Goal: Task Accomplishment & Management: Complete application form

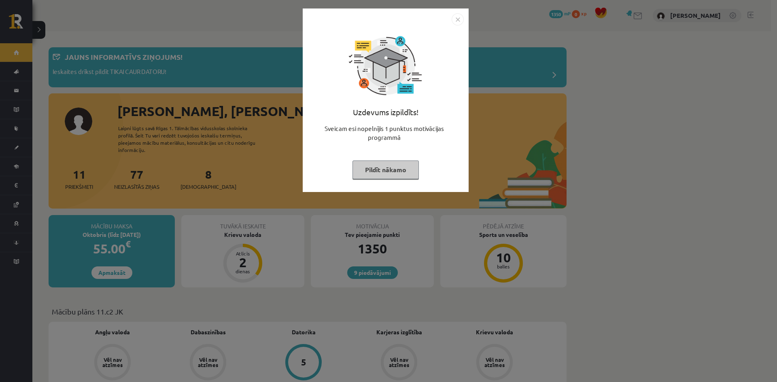
click at [457, 24] on img "Close" at bounding box center [458, 19] width 12 height 12
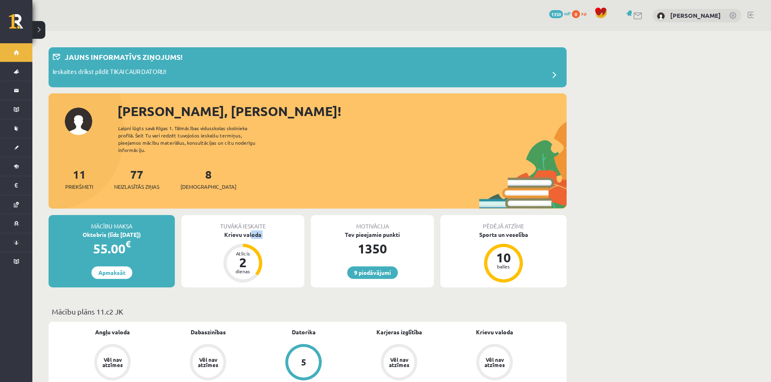
click at [251, 239] on div "Tuvākā ieskaite Krievu valoda Atlicis 2 dienas" at bounding box center [242, 251] width 123 height 72
drag, startPoint x: 243, startPoint y: 231, endPoint x: 242, endPoint y: 238, distance: 7.1
click at [243, 231] on div "Krievu valoda" at bounding box center [242, 235] width 123 height 8
click at [242, 238] on div "Krievu valoda" at bounding box center [242, 235] width 123 height 8
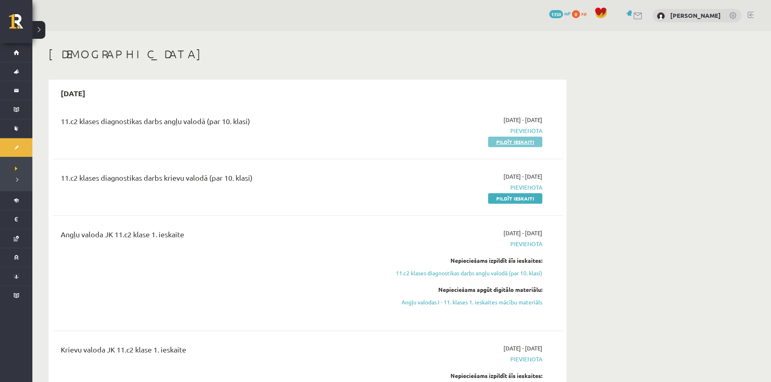
click at [518, 146] on link "Pildīt ieskaiti" at bounding box center [515, 142] width 54 height 11
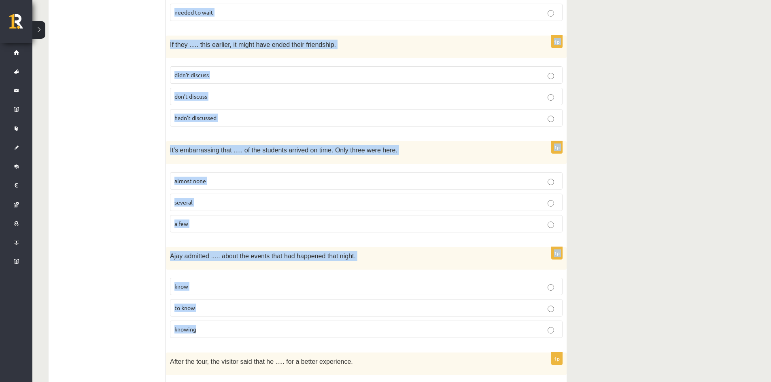
scroll to position [1946, 0]
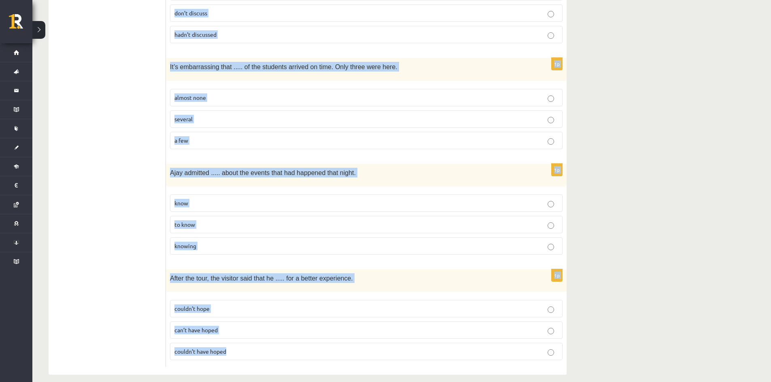
drag, startPoint x: 170, startPoint y: 176, endPoint x: 330, endPoint y: 350, distance: 236.9
copy form "Even as a child, Elizabeth ..... draw really well. will be able to is able to c…"
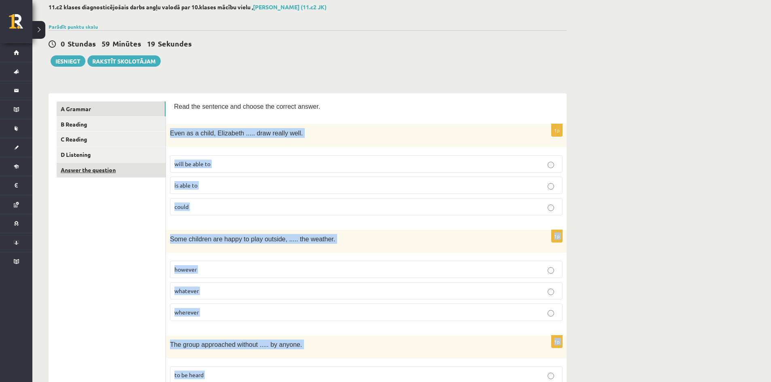
scroll to position [0, 0]
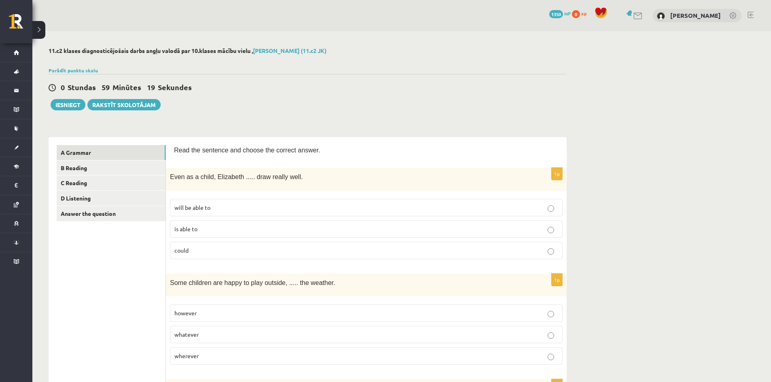
click at [199, 252] on p "could" at bounding box center [366, 250] width 384 height 8
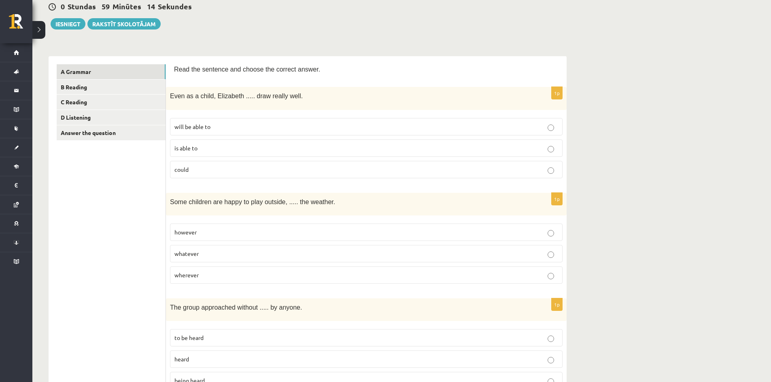
click at [204, 253] on p "whatever" at bounding box center [366, 254] width 384 height 8
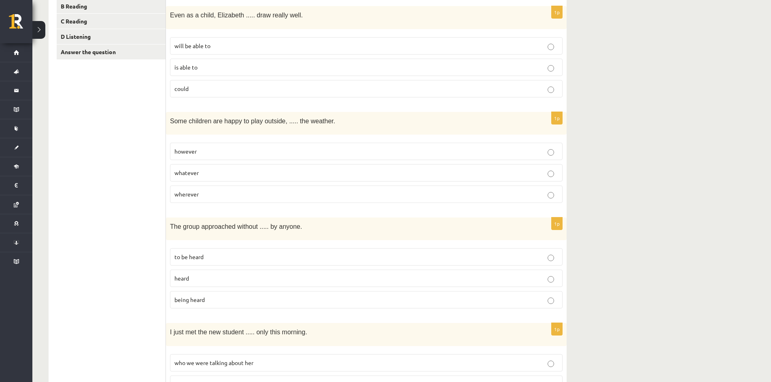
scroll to position [202, 0]
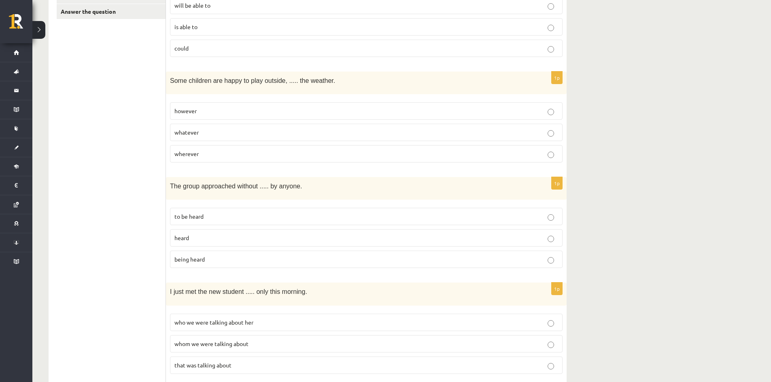
click at [210, 256] on p "being heard" at bounding box center [366, 259] width 384 height 8
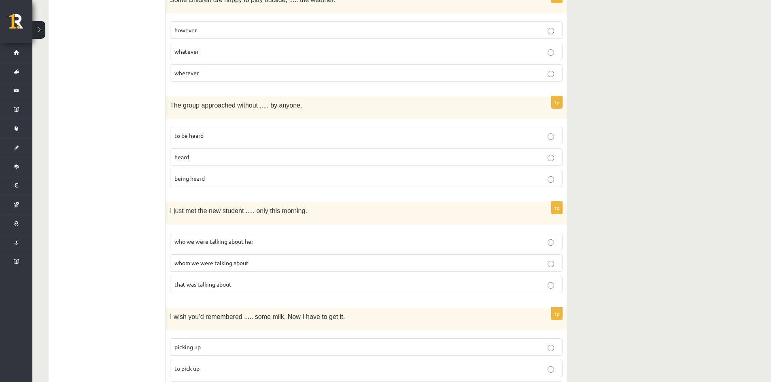
scroll to position [405, 0]
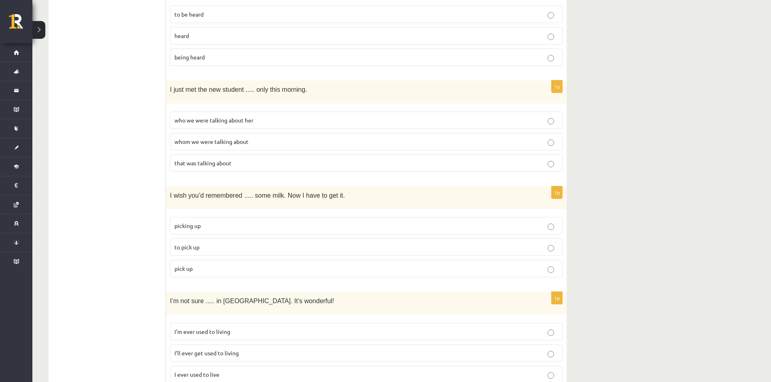
click at [256, 149] on label "whom we were talking about" at bounding box center [366, 141] width 393 height 17
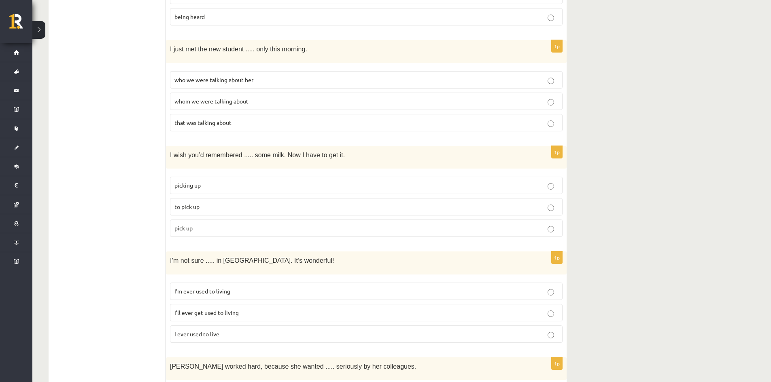
scroll to position [486, 0]
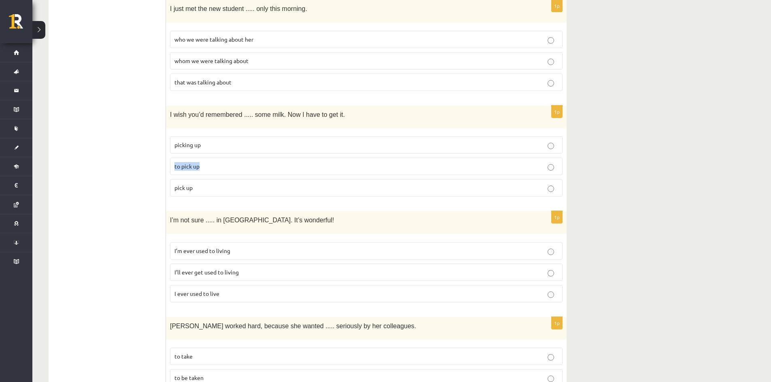
drag, startPoint x: 211, startPoint y: 144, endPoint x: 211, endPoint y: 163, distance: 19.4
click at [211, 163] on fieldset "picking up to pick up pick up" at bounding box center [366, 165] width 393 height 67
click at [211, 163] on p "to pick up" at bounding box center [366, 166] width 384 height 8
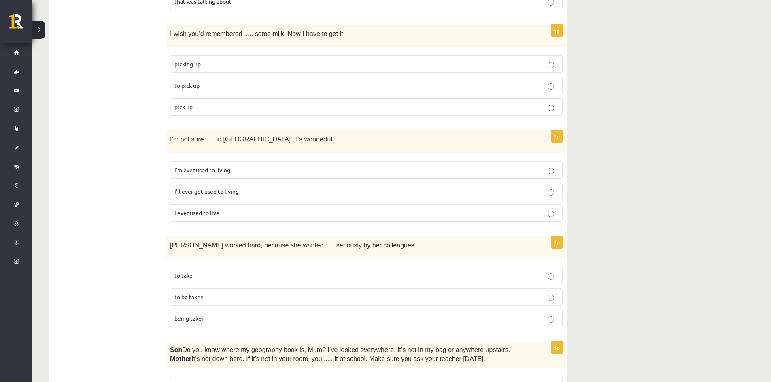
click at [229, 189] on span "I’ll ever get used to living" at bounding box center [206, 191] width 64 height 7
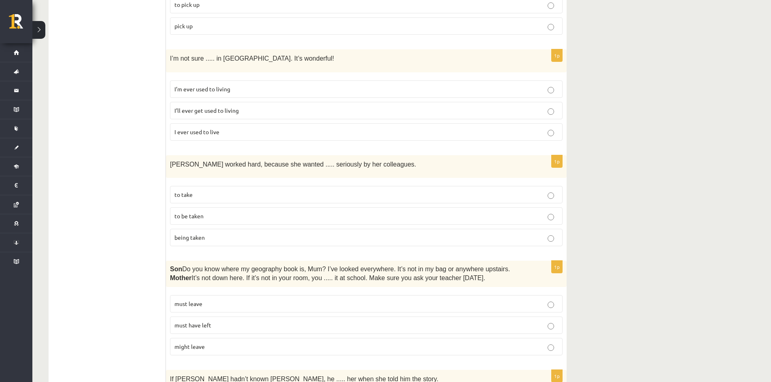
scroll to position [688, 0]
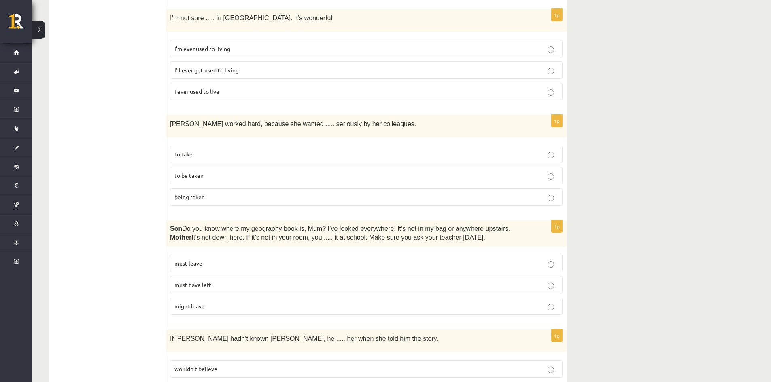
click at [247, 176] on p "to be taken" at bounding box center [366, 176] width 384 height 8
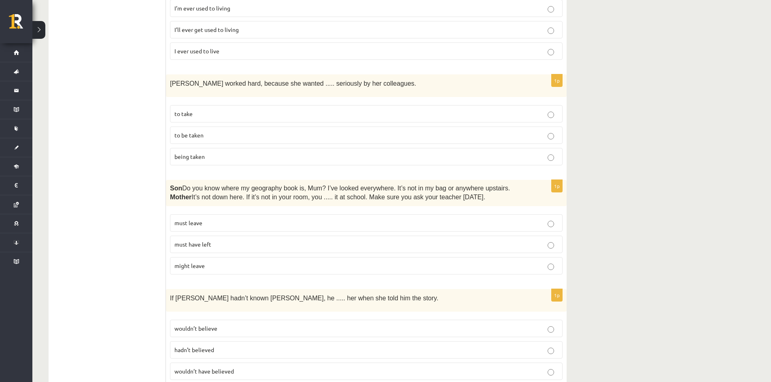
scroll to position [769, 0]
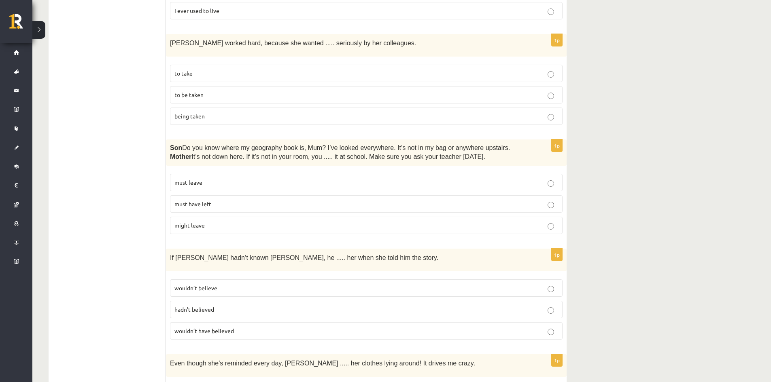
click at [237, 200] on p "must have left" at bounding box center [366, 204] width 384 height 8
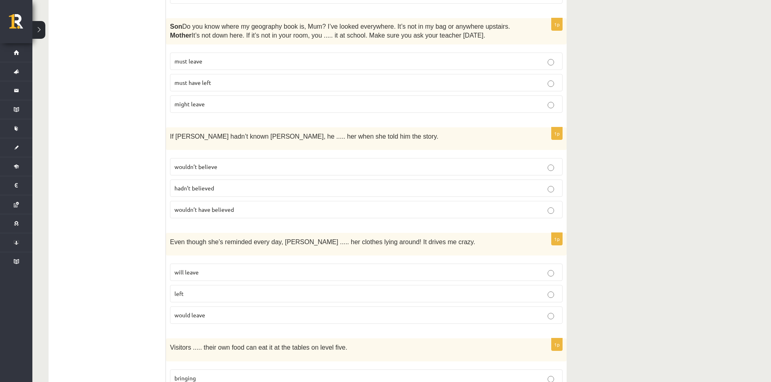
scroll to position [931, 0]
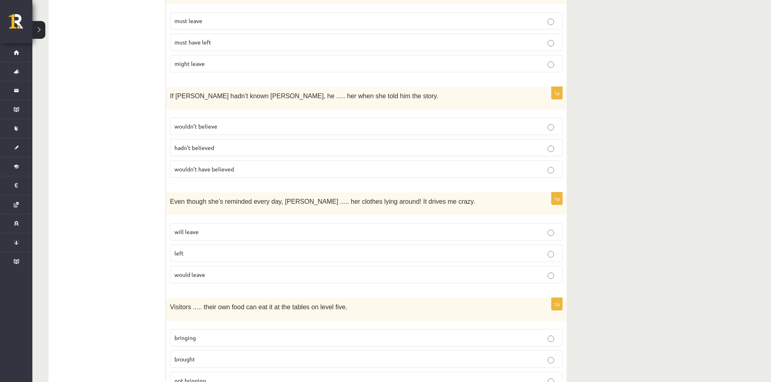
click at [240, 172] on p "wouldn’t have believed" at bounding box center [366, 169] width 384 height 8
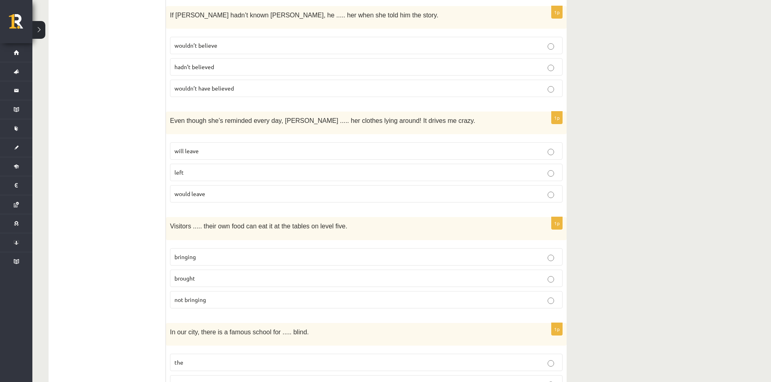
scroll to position [1052, 0]
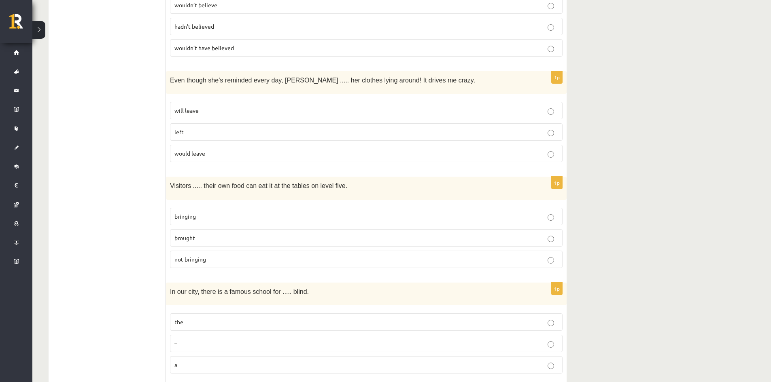
click at [208, 109] on p "will leave" at bounding box center [366, 110] width 384 height 8
click at [240, 219] on p "bringing" at bounding box center [366, 216] width 384 height 8
drag, startPoint x: 209, startPoint y: 321, endPoint x: 211, endPoint y: 314, distance: 7.2
click at [209, 321] on p "the" at bounding box center [366, 322] width 384 height 8
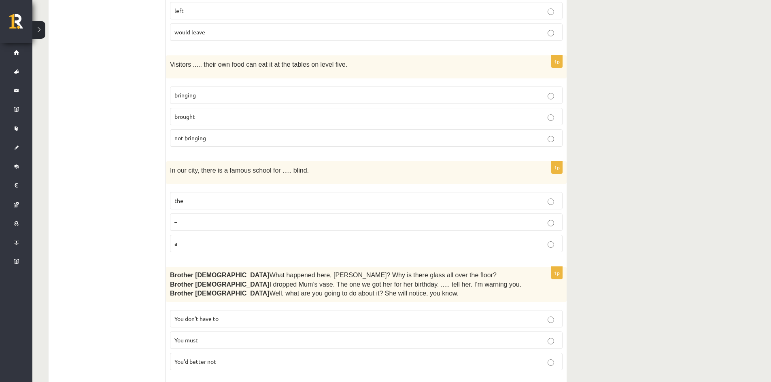
scroll to position [1214, 0]
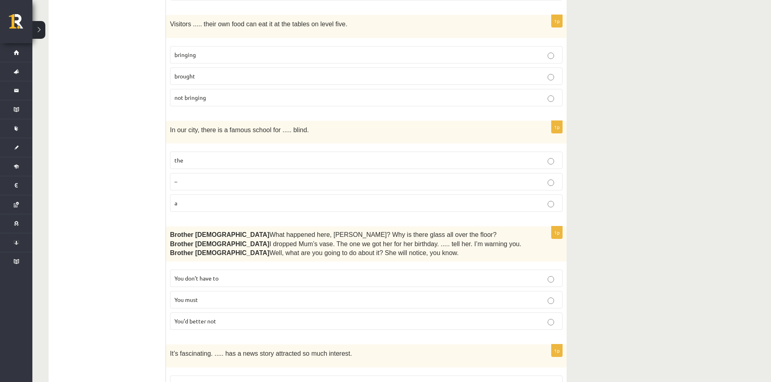
click at [233, 321] on p "You’d better not" at bounding box center [366, 321] width 384 height 8
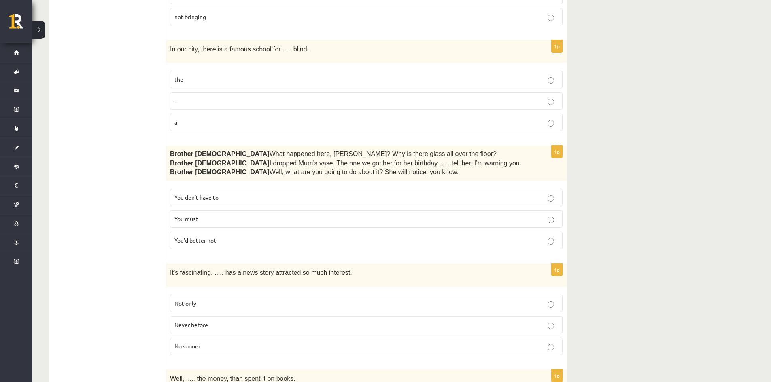
scroll to position [1376, 0]
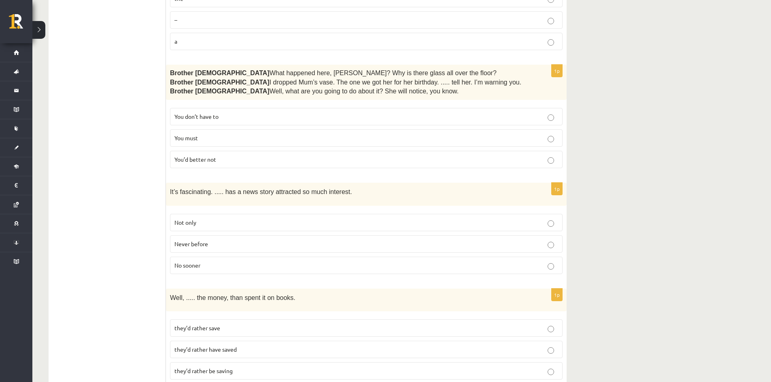
click at [215, 244] on p "Never before" at bounding box center [366, 244] width 384 height 8
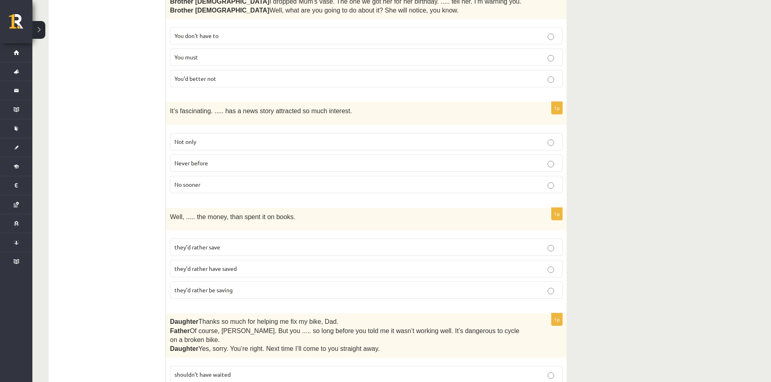
scroll to position [1497, 0]
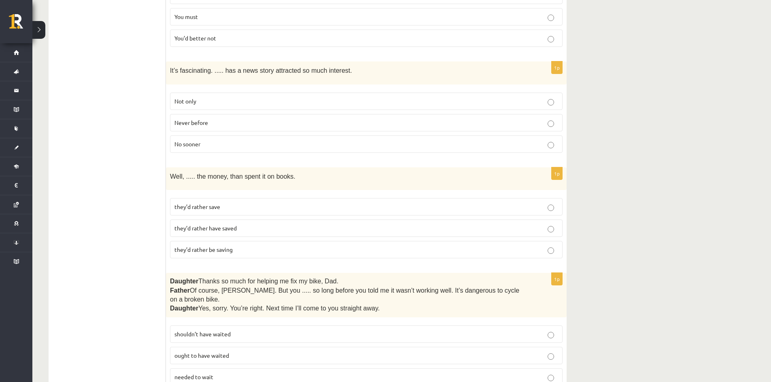
click at [246, 210] on p "they’d rather save" at bounding box center [366, 207] width 384 height 8
click at [241, 233] on label "they’d rather have saved" at bounding box center [366, 228] width 393 height 17
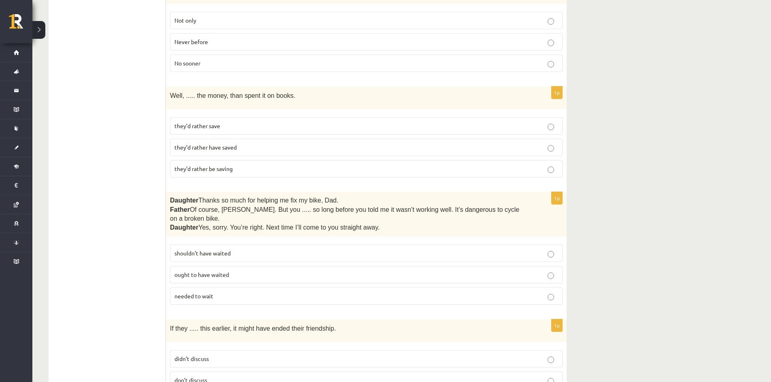
scroll to position [1619, 0]
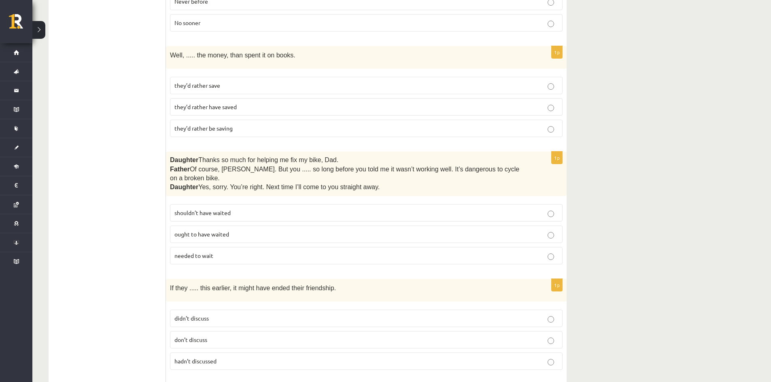
click at [220, 209] on span "shouldn’t have waited" at bounding box center [202, 212] width 56 height 7
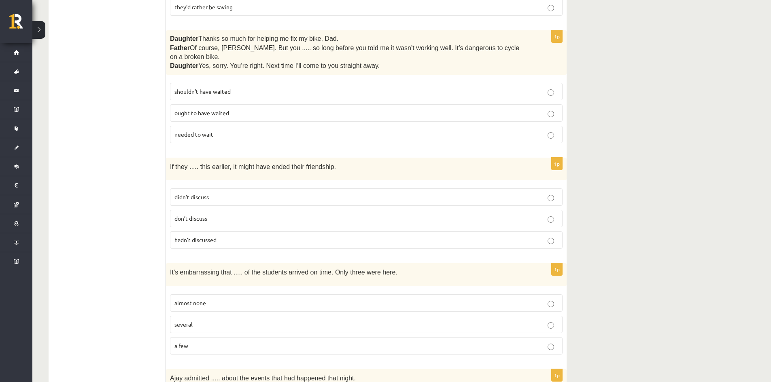
click at [248, 242] on fieldset "didn’t discuss don’t discuss hadn’t discussed" at bounding box center [366, 218] width 393 height 67
click at [247, 239] on label "hadn’t discussed" at bounding box center [366, 239] width 393 height 17
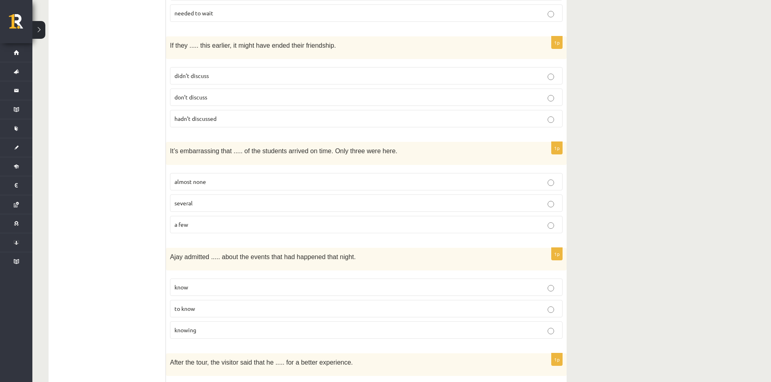
click at [219, 178] on p "almost none" at bounding box center [366, 182] width 384 height 8
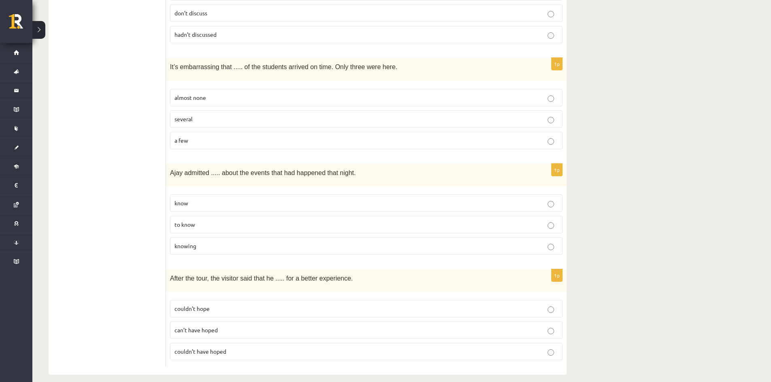
click at [221, 247] on fieldset "know to know knowing" at bounding box center [366, 224] width 393 height 67
drag, startPoint x: 221, startPoint y: 239, endPoint x: 219, endPoint y: 234, distance: 4.7
click at [220, 242] on p "knowing" at bounding box center [366, 246] width 384 height 8
click at [240, 347] on label "couldn’t have hoped" at bounding box center [366, 351] width 393 height 17
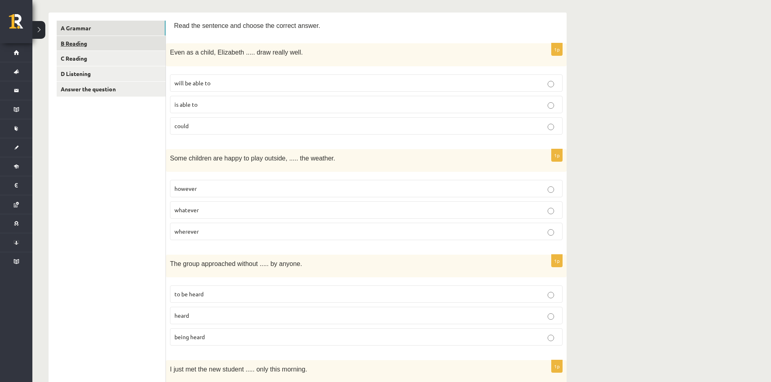
scroll to position [0, 0]
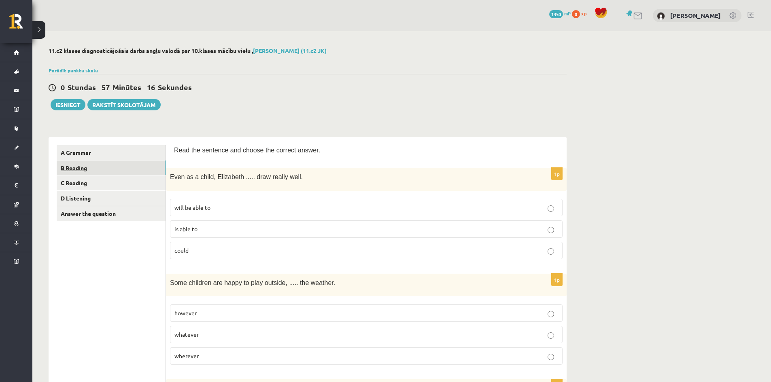
click at [109, 164] on link "B Reading" at bounding box center [111, 168] width 109 height 15
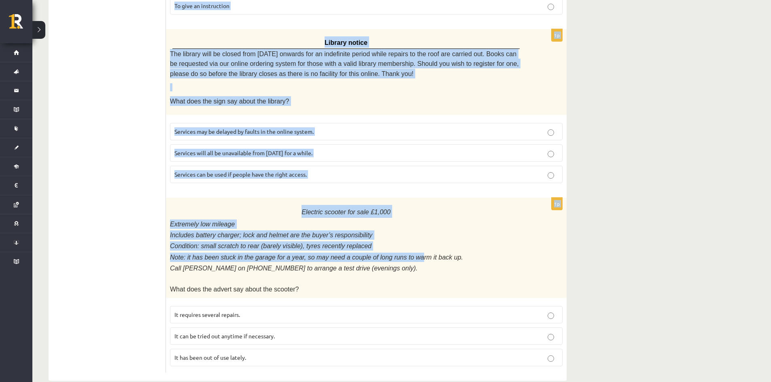
scroll to position [865, 0]
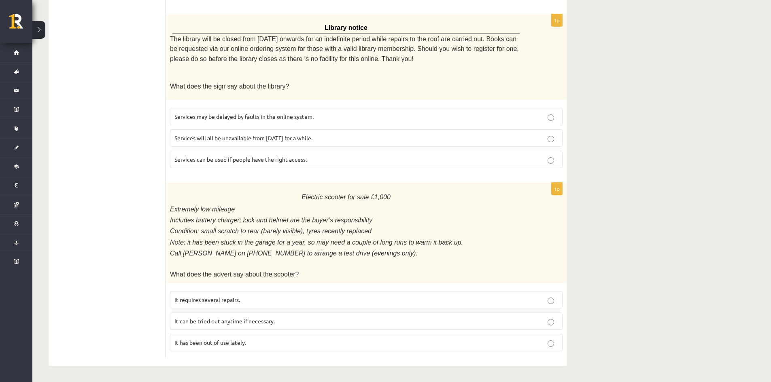
drag, startPoint x: 425, startPoint y: 334, endPoint x: 57, endPoint y: 183, distance: 396.9
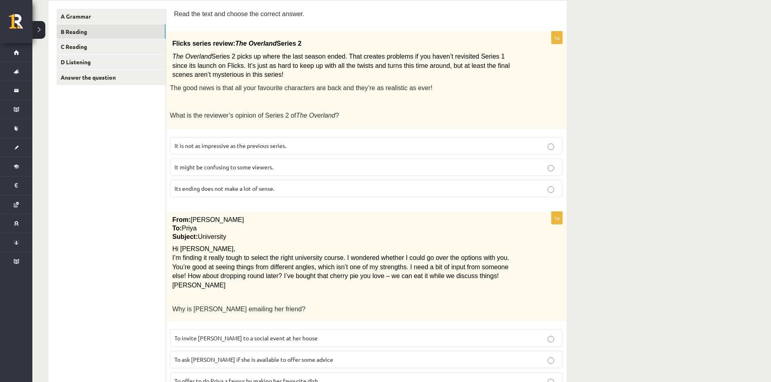
scroll to position [0, 0]
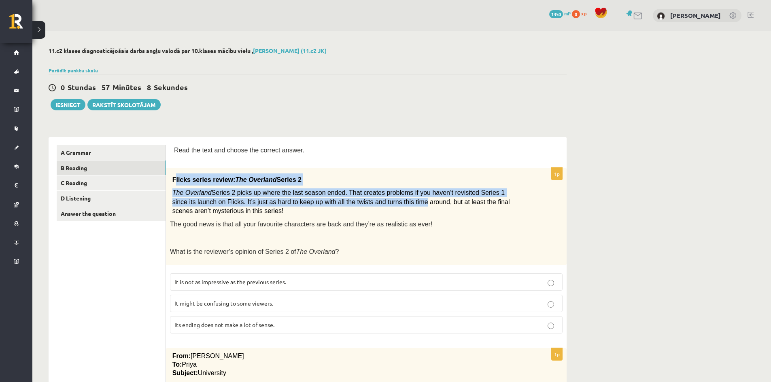
drag, startPoint x: 174, startPoint y: 177, endPoint x: 264, endPoint y: 194, distance: 91.8
click at [358, 205] on div "Flicks series review: The Overland Series 2 The Overland Series 2 picks up wher…" at bounding box center [366, 217] width 401 height 98
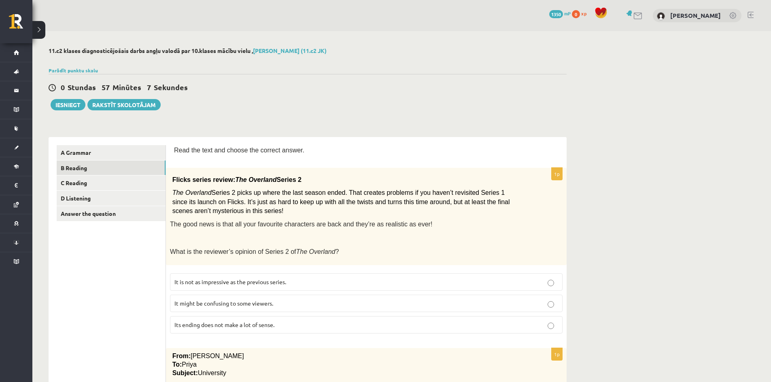
click at [173, 173] on div "Flicks series review: The Overland Series 2 The Overland Series 2 picks up wher…" at bounding box center [366, 217] width 401 height 98
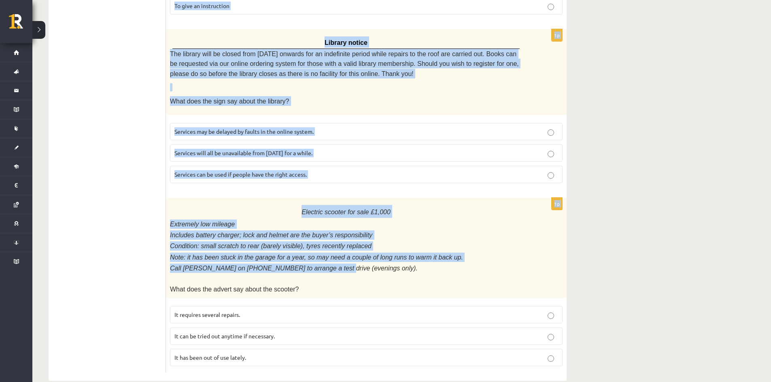
scroll to position [865, 0]
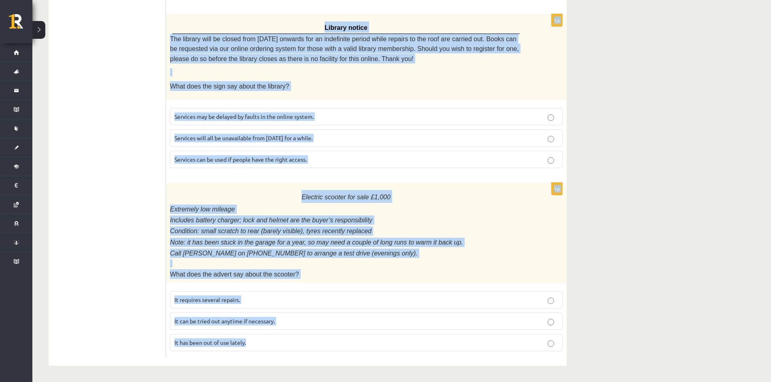
drag, startPoint x: 170, startPoint y: 178, endPoint x: 332, endPoint y: 369, distance: 250.6
copy form "Flicks series review: The Overland Series 2 The Overland Series 2 picks up wher…"
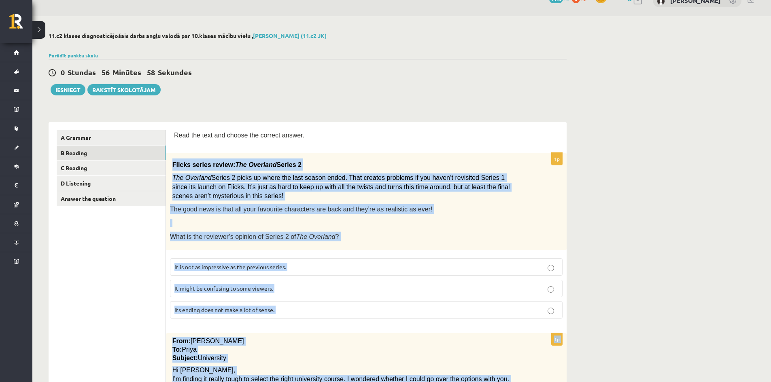
scroll to position [0, 0]
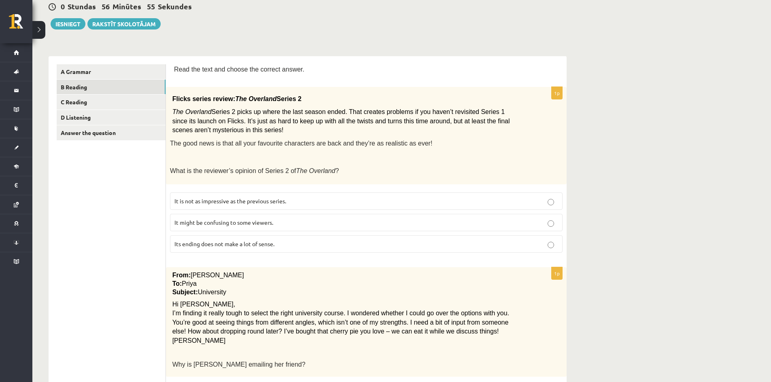
click at [253, 223] on span "It might be confusing to some viewers." at bounding box center [223, 222] width 99 height 7
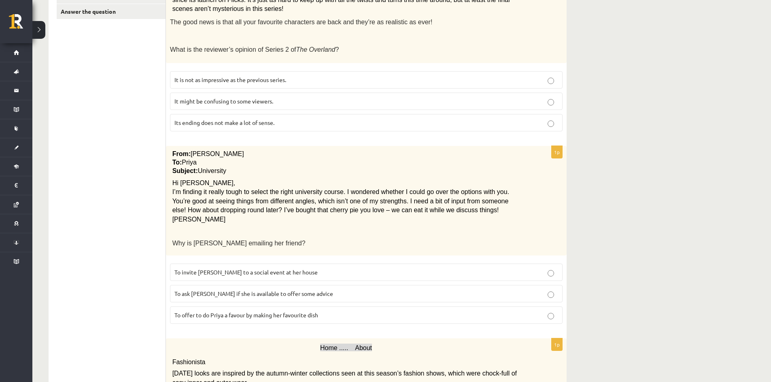
scroll to position [283, 0]
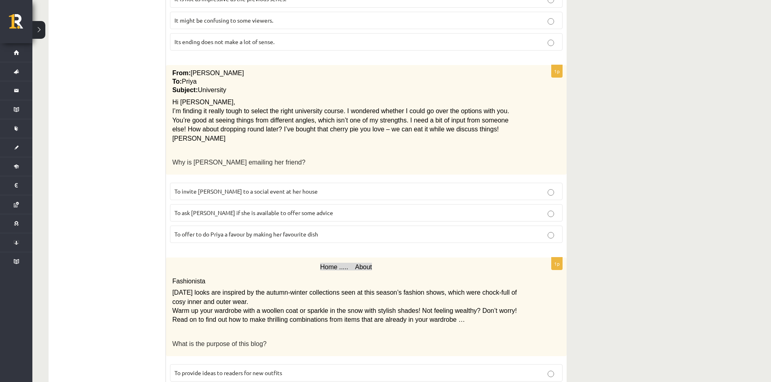
click at [238, 212] on span "To ask Priya if she is available to offer some advice" at bounding box center [253, 212] width 159 height 7
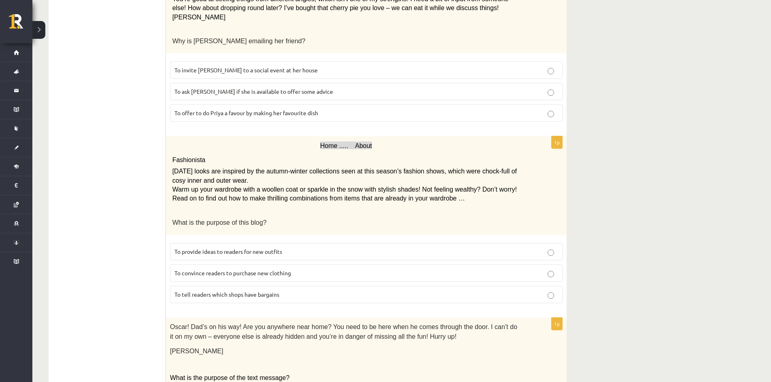
scroll to position [445, 0]
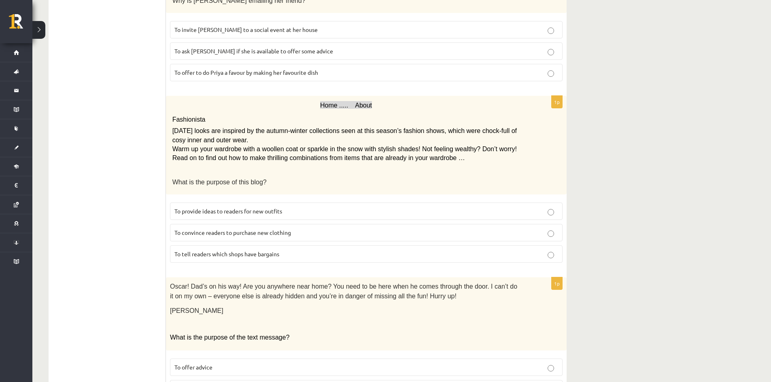
click at [234, 216] on label "To provide ideas to readers for new outfits" at bounding box center [366, 211] width 393 height 17
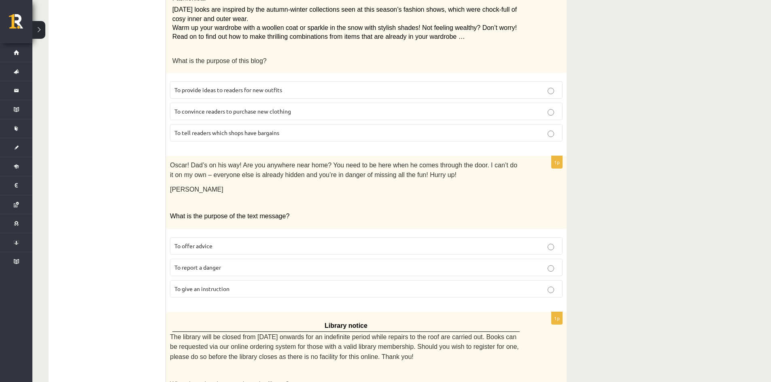
scroll to position [607, 0]
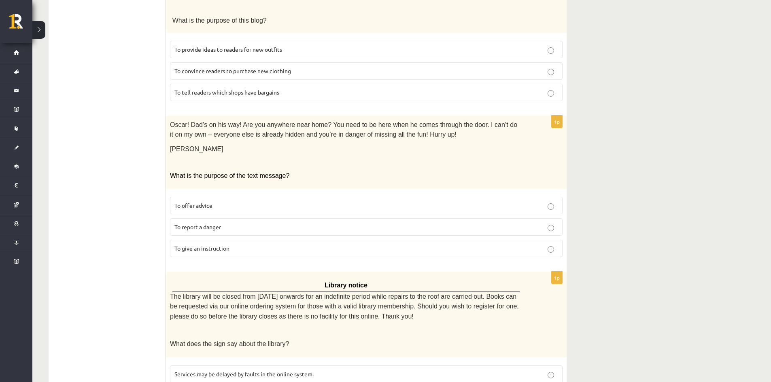
click at [238, 249] on p "To give an instruction" at bounding box center [366, 248] width 384 height 8
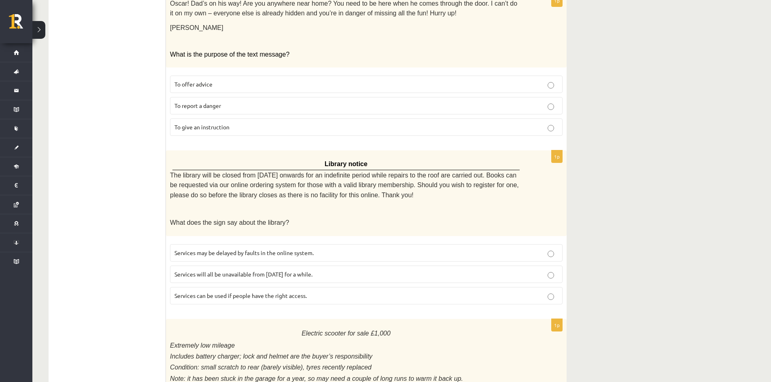
scroll to position [809, 0]
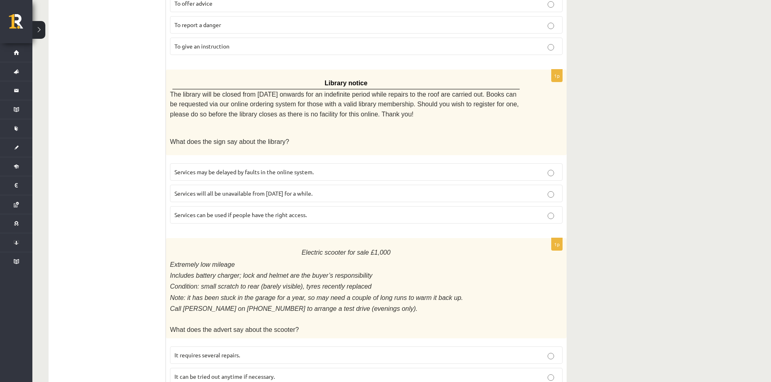
click at [254, 216] on span "Services can be used if people have the right access." at bounding box center [240, 214] width 132 height 7
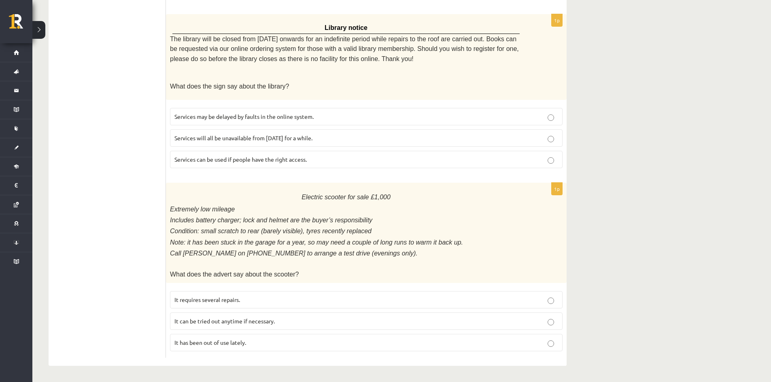
click at [248, 346] on p "It has been out of use lately." at bounding box center [366, 343] width 384 height 8
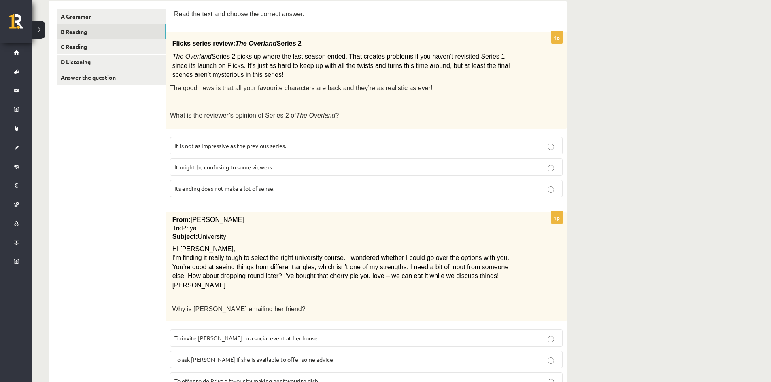
scroll to position [15, 0]
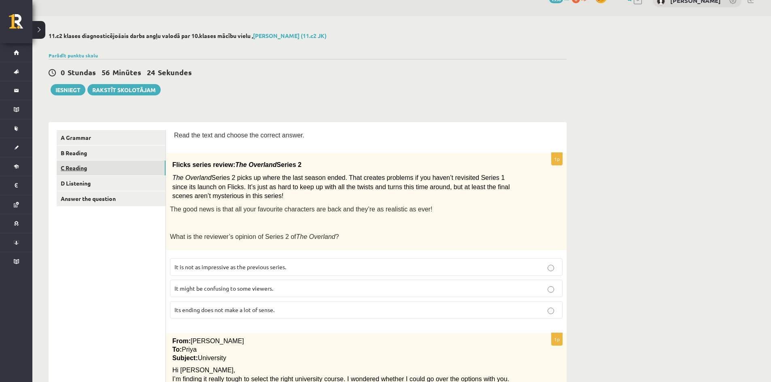
click at [108, 166] on link "C Reading" at bounding box center [111, 168] width 109 height 15
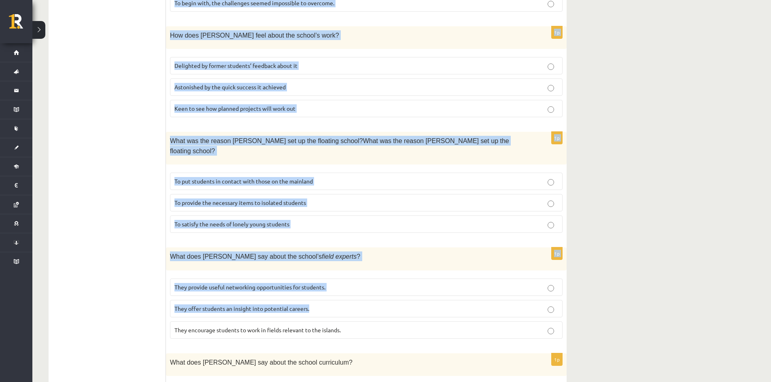
scroll to position [681, 0]
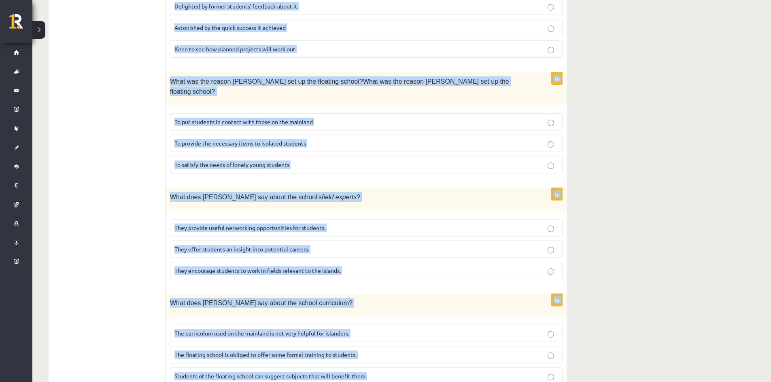
drag, startPoint x: 174, startPoint y: 81, endPoint x: 392, endPoint y: 349, distance: 345.2
copy form "A floating school By founder, Anna Domingo I coordinate a floating school which…"
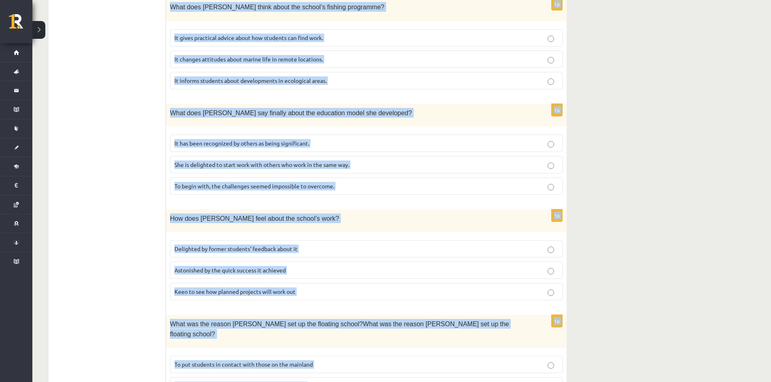
scroll to position [277, 0]
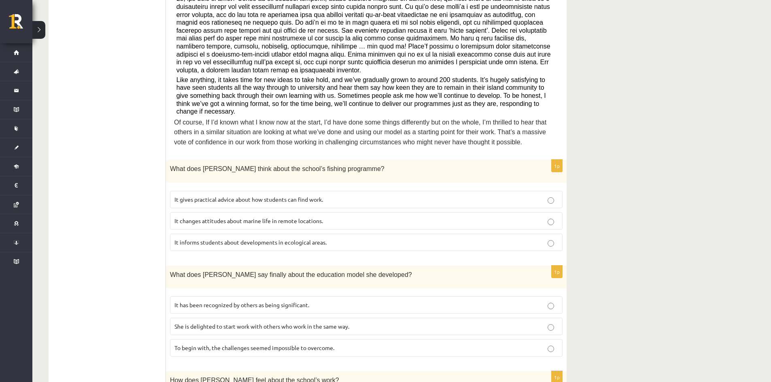
click at [132, 238] on ul "A Grammar B Reading C Reading D Listening Answer the question" at bounding box center [111, 332] width 109 height 928
click at [241, 238] on p "It informs students about developments in ecological areas." at bounding box center [366, 242] width 384 height 8
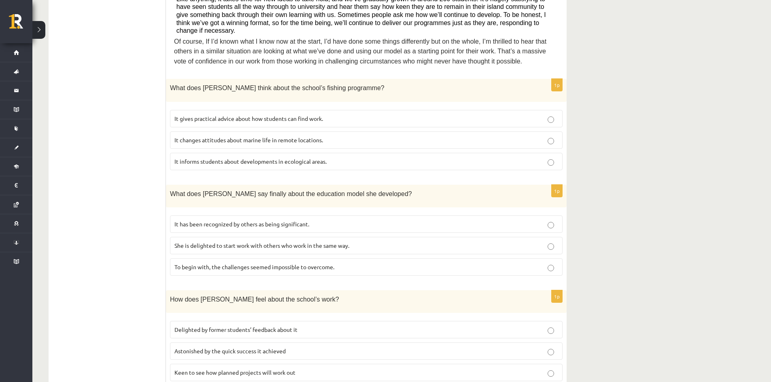
scroll to position [398, 0]
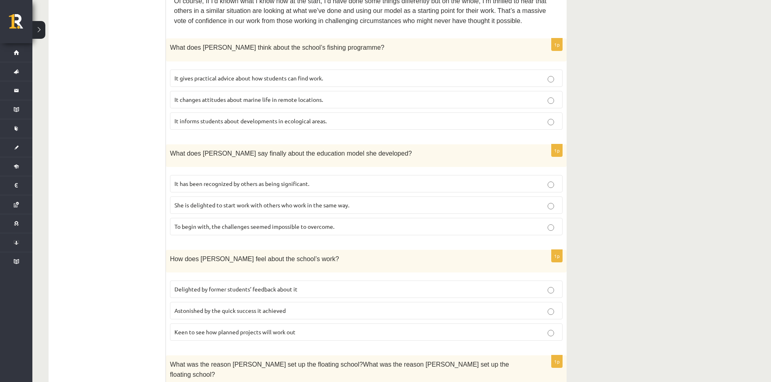
click at [225, 180] on span "It has been recognized by others as being significant." at bounding box center [241, 183] width 135 height 7
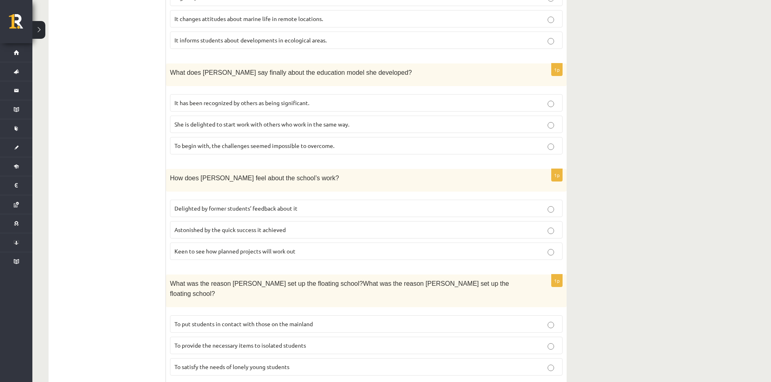
scroll to position [520, 0]
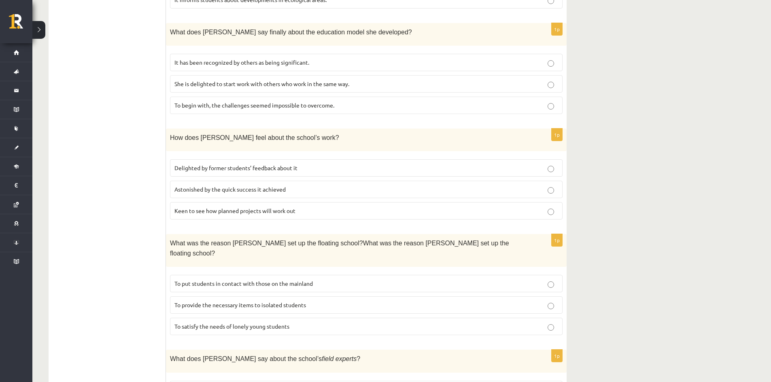
click at [240, 164] on span "Delighted by former students’ feedback about it" at bounding box center [235, 167] width 123 height 7
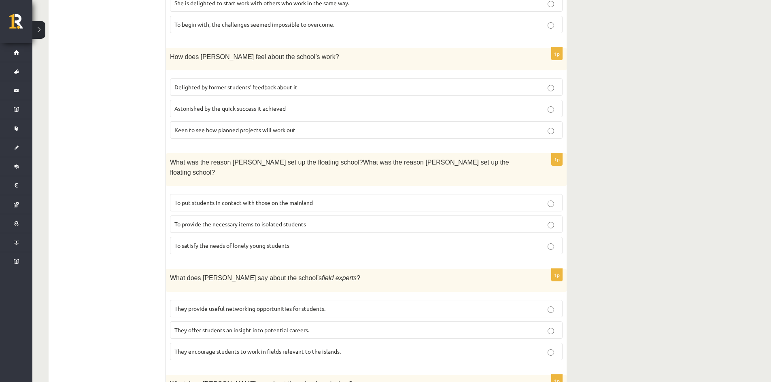
scroll to position [641, 0]
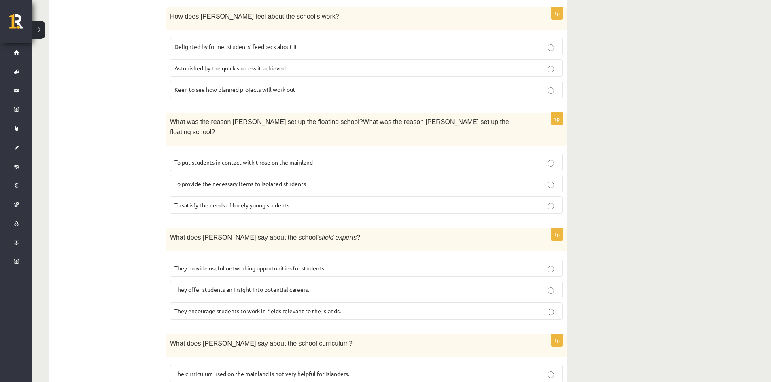
click at [212, 180] on span "To provide the necessary items to isolated students" at bounding box center [240, 183] width 132 height 7
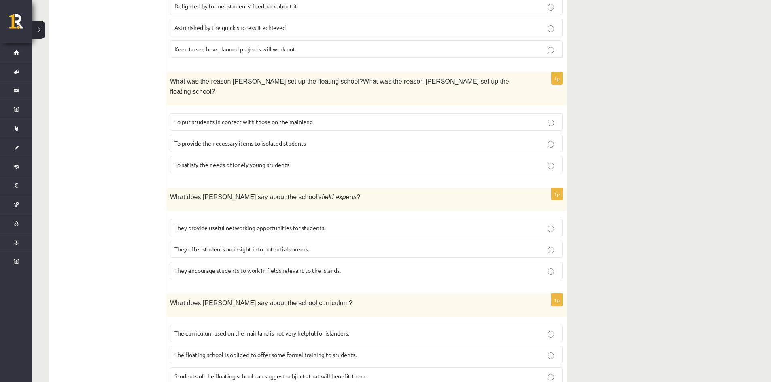
click at [227, 246] on span "They offer students an insight into potential careers." at bounding box center [241, 249] width 135 height 7
click at [263, 330] on span "The curriculum used on the mainland is not very helpful for islanders." at bounding box center [261, 333] width 175 height 7
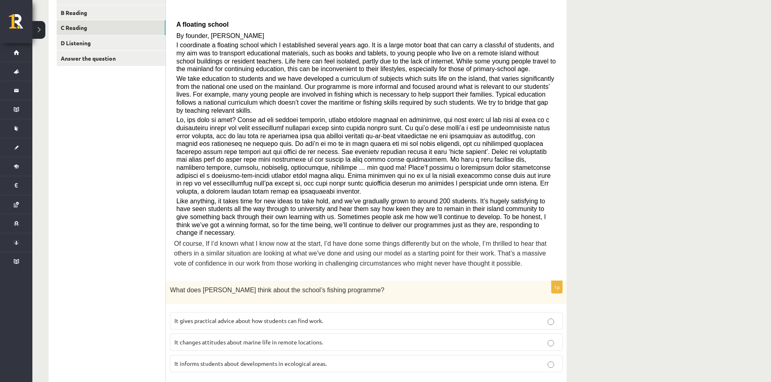
scroll to position [34, 0]
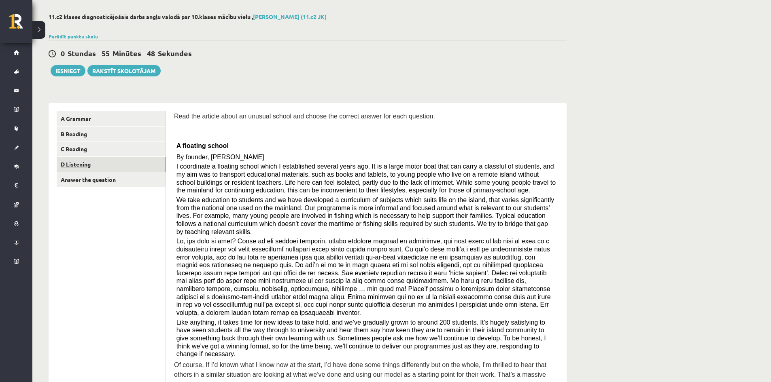
click at [115, 162] on link "D Listening" at bounding box center [111, 164] width 109 height 15
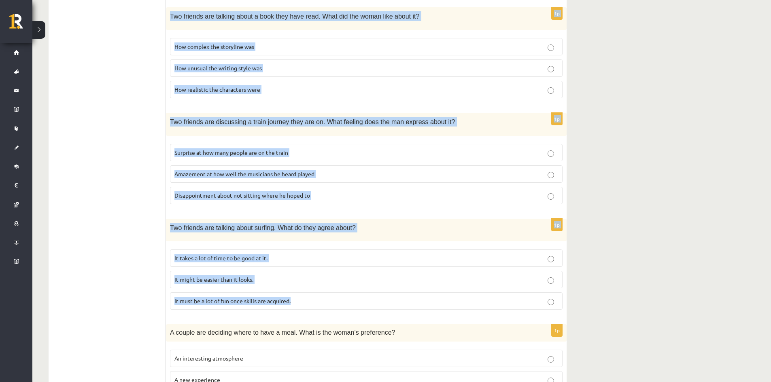
scroll to position [457, 0]
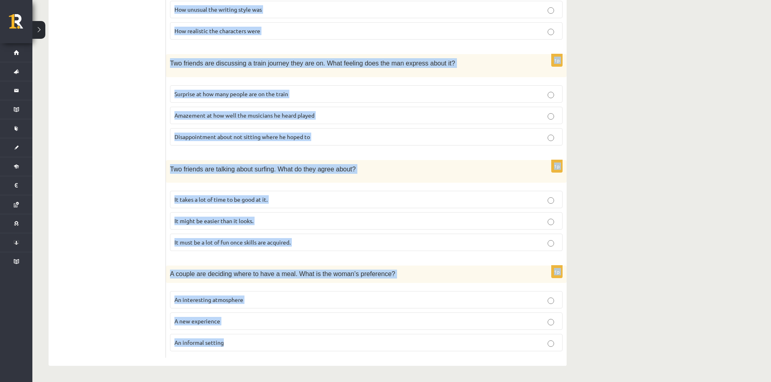
drag, startPoint x: 170, startPoint y: 171, endPoint x: 425, endPoint y: 339, distance: 305.1
click at [425, 342] on form "Listen to the conversation and answer the question. 1p A man is leaving a voice…" at bounding box center [366, 23] width 384 height 670
copy form "A man is leaving a voice message for a friend. Why is he calling? To prompt his…"
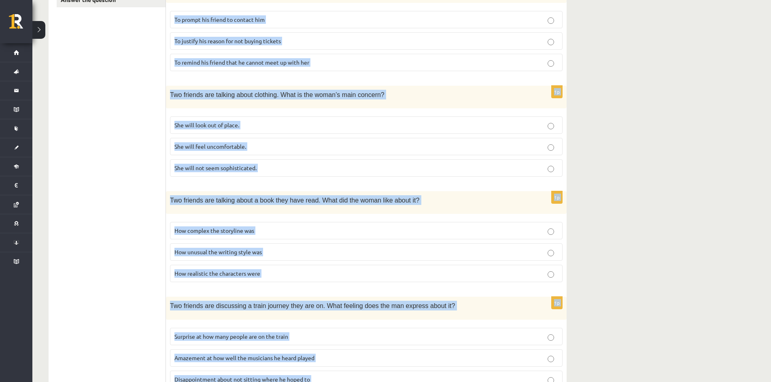
scroll to position [93, 0]
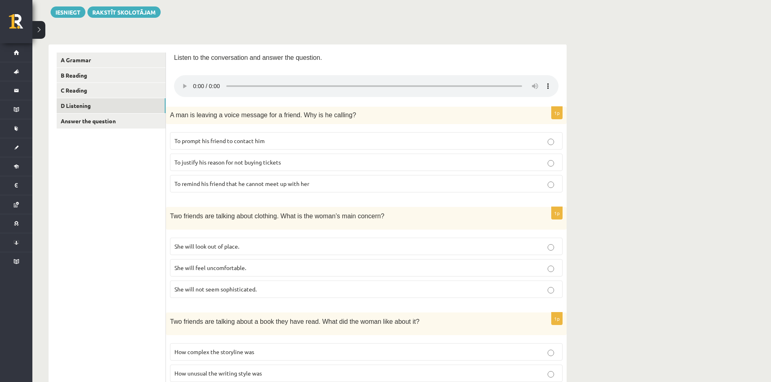
click at [141, 226] on ul "A Grammar B Reading C Reading D Listening Answer the question" at bounding box center [111, 388] width 109 height 670
click at [250, 144] on p "To prompt his friend to contact him" at bounding box center [366, 141] width 384 height 8
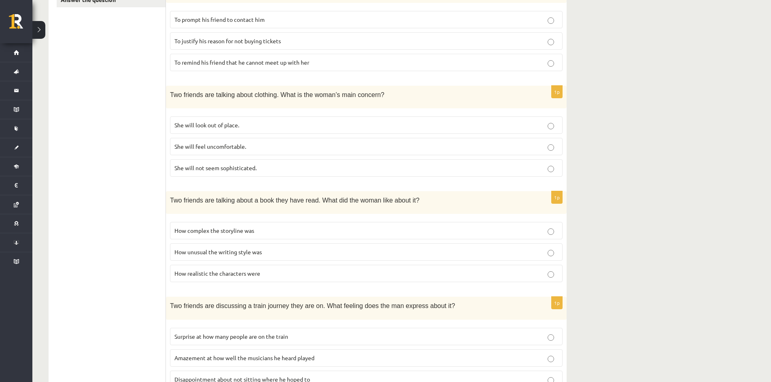
click at [236, 123] on span "She will look out of place." at bounding box center [206, 124] width 65 height 7
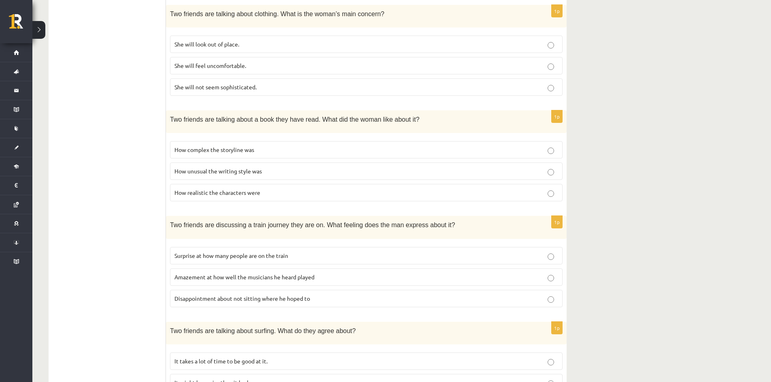
scroll to position [335, 0]
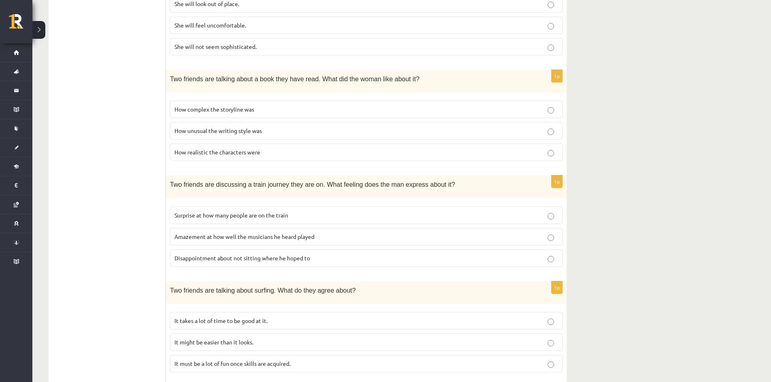
click at [259, 152] on p "How realistic the characters were" at bounding box center [366, 152] width 384 height 8
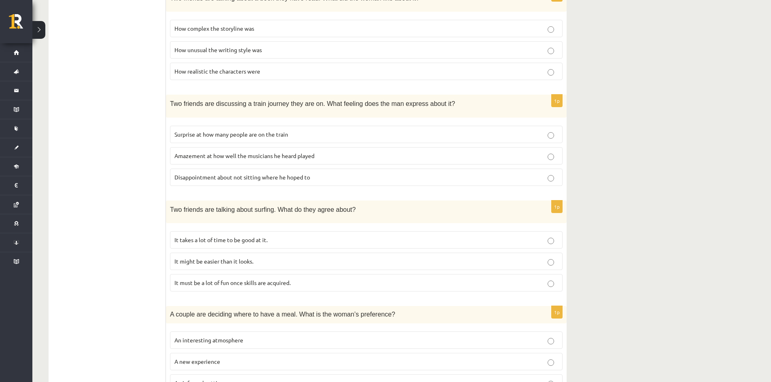
click at [248, 173] on p "Disappointment about not sitting where he hoped to" at bounding box center [366, 177] width 384 height 8
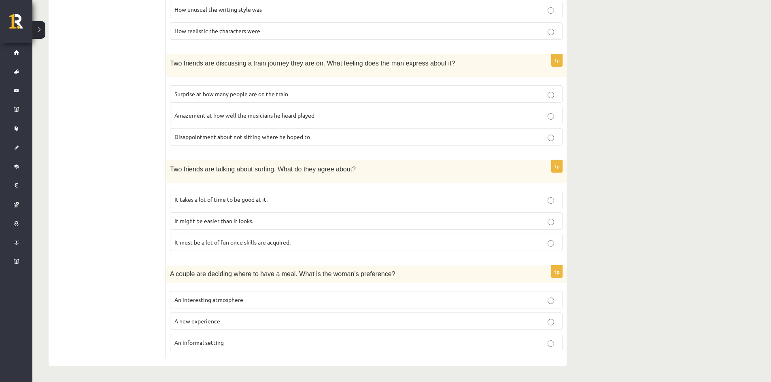
click at [246, 242] on span "It must be a lot of fun once skills are acquired." at bounding box center [232, 242] width 116 height 7
click at [233, 344] on p "An informal setting" at bounding box center [366, 343] width 384 height 8
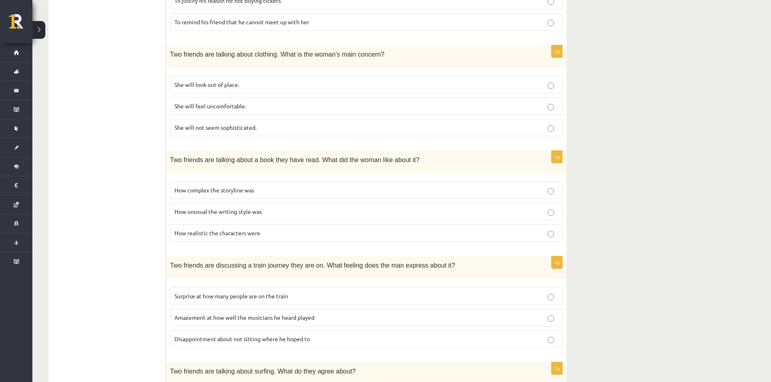
scroll to position [93, 0]
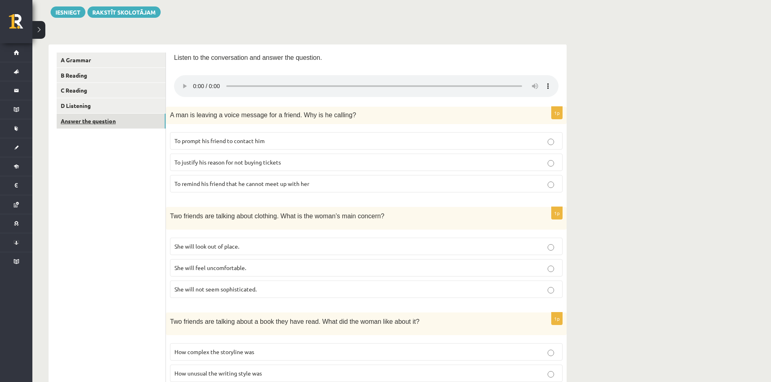
click at [99, 126] on link "Answer the question" at bounding box center [111, 121] width 109 height 15
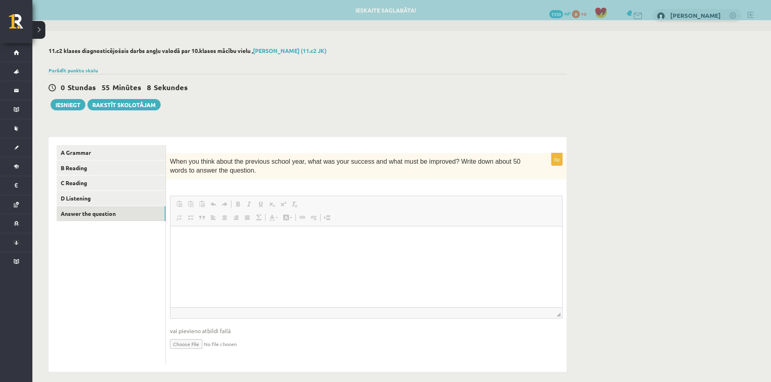
scroll to position [0, 0]
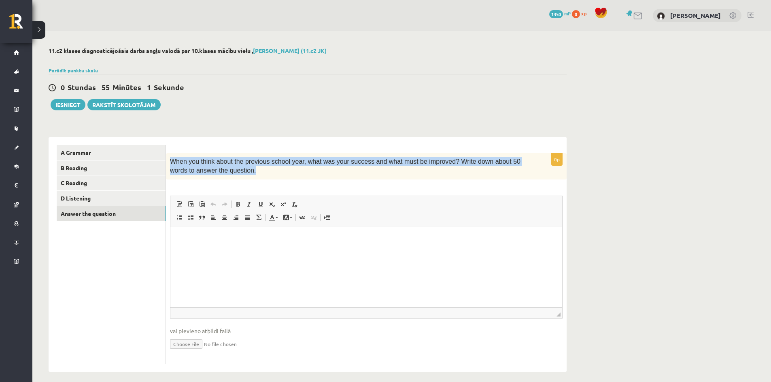
drag, startPoint x: 171, startPoint y: 161, endPoint x: 310, endPoint y: 175, distance: 139.9
click at [310, 175] on p "When you think about the previous school year, what was your success and what m…" at bounding box center [346, 166] width 352 height 18
copy span "When you think about the previous school year, what was your success and what m…"
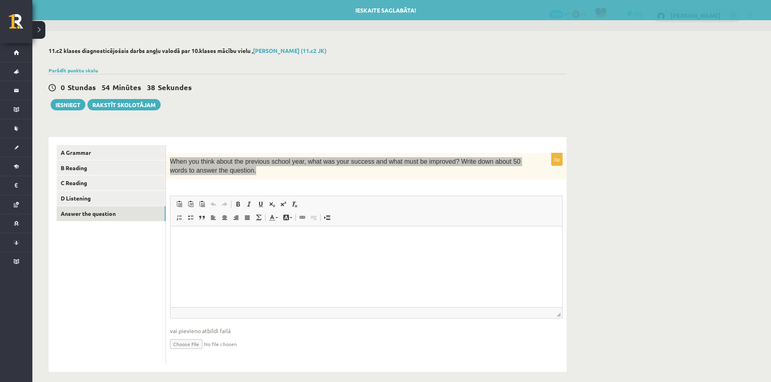
click at [215, 249] on html at bounding box center [366, 238] width 392 height 25
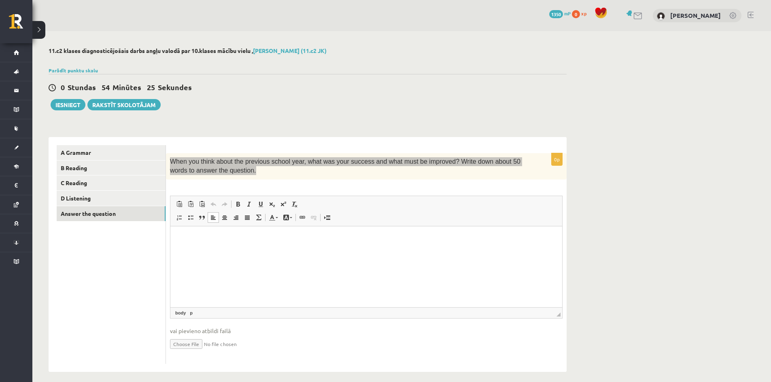
click at [236, 251] on html at bounding box center [366, 238] width 392 height 25
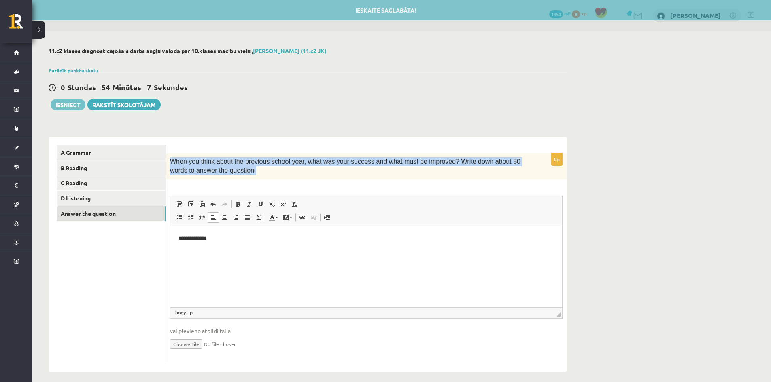
click at [71, 103] on button "Iesniegt" at bounding box center [68, 104] width 35 height 11
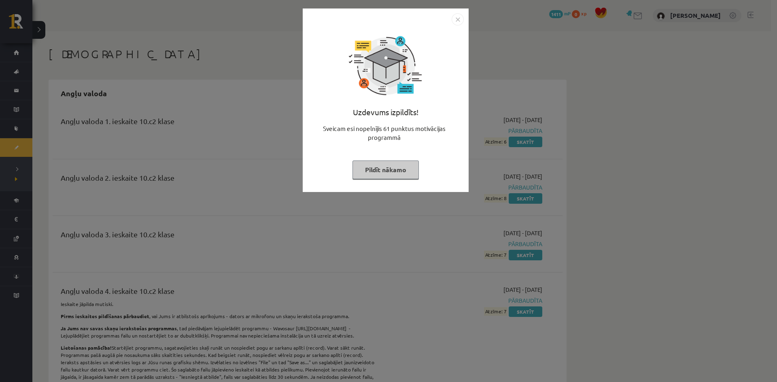
click at [456, 21] on img "Close" at bounding box center [458, 19] width 12 height 12
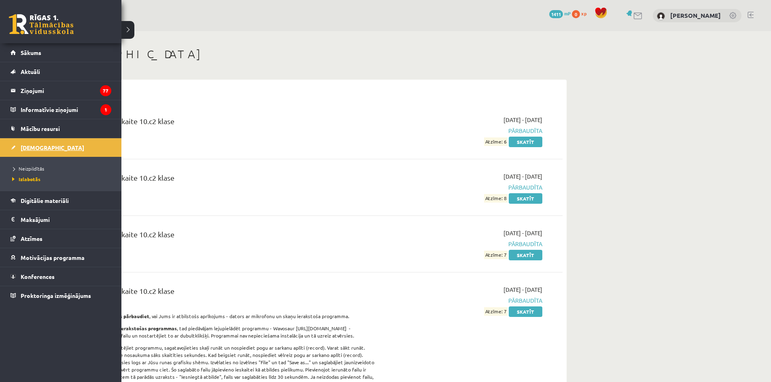
click at [35, 150] on span "[DEMOGRAPHIC_DATA]" at bounding box center [53, 147] width 64 height 7
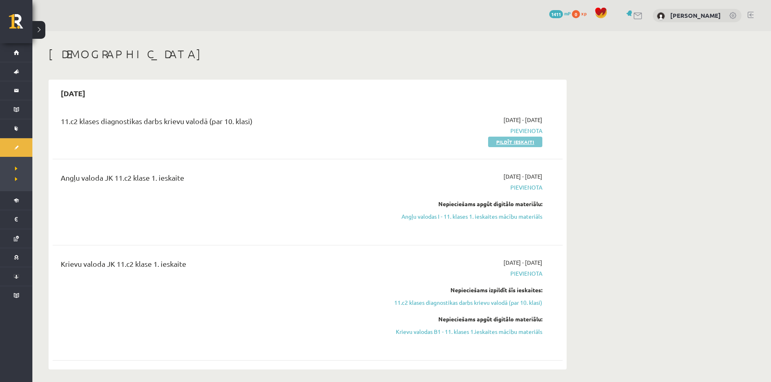
click at [501, 141] on link "Pildīt ieskaiti" at bounding box center [515, 142] width 54 height 11
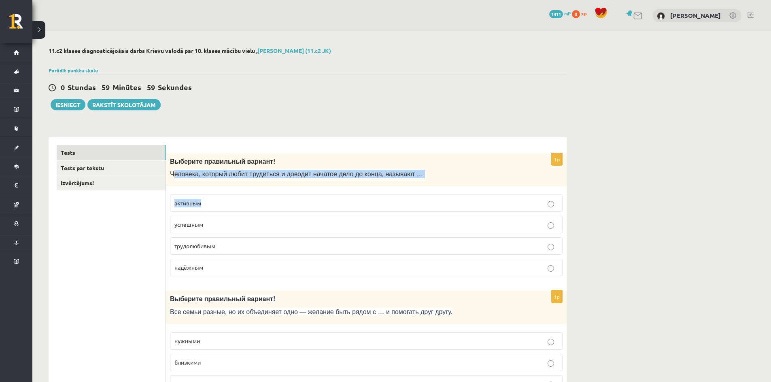
drag, startPoint x: 202, startPoint y: 173, endPoint x: 237, endPoint y: 183, distance: 36.5
click at [346, 188] on div "1p Выберите правильный вариант! Человека, который любит трудиться и доводит нач…" at bounding box center [366, 218] width 401 height 130
click at [187, 175] on span "Человека, который любит трудиться и доводит начатое дело до конца, называют …" at bounding box center [296, 174] width 253 height 7
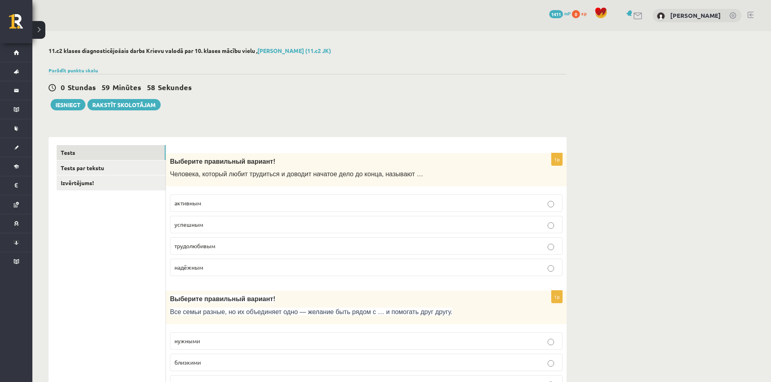
click at [166, 175] on div "Выберите правильный вариант! Человека, который любит трудиться и доводит начато…" at bounding box center [366, 170] width 401 height 34
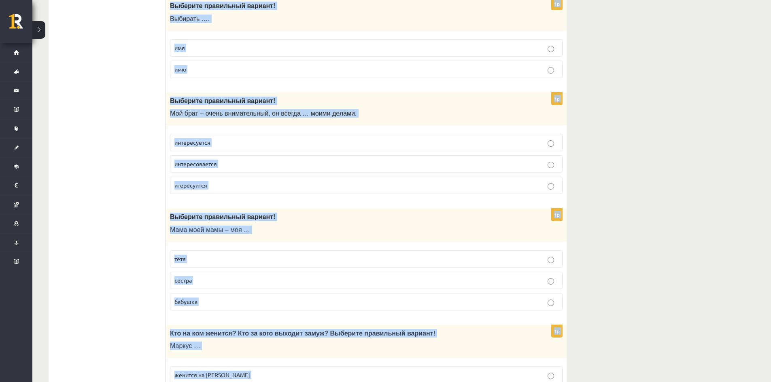
scroll to position [2537, 0]
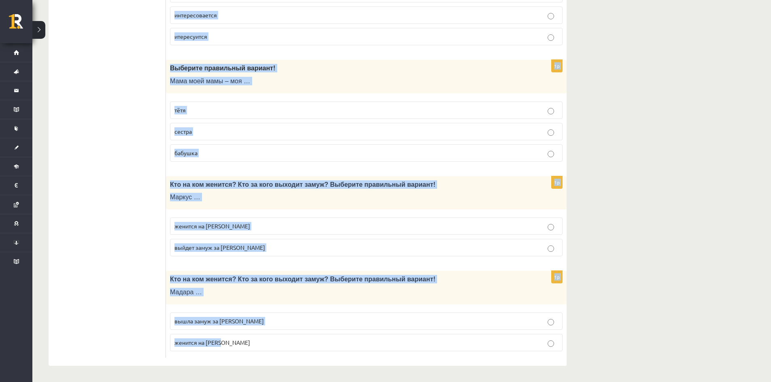
drag, startPoint x: 169, startPoint y: 172, endPoint x: 356, endPoint y: 350, distance: 257.9
copy form "Человека, который любит трудиться и доводит начатое дело до конца, называют … а…"
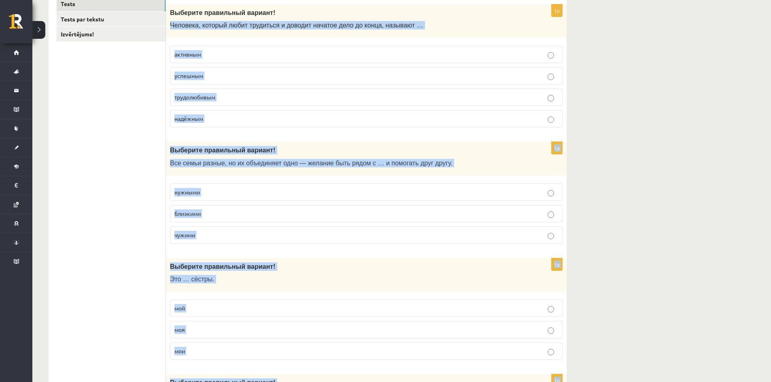
scroll to position [28, 0]
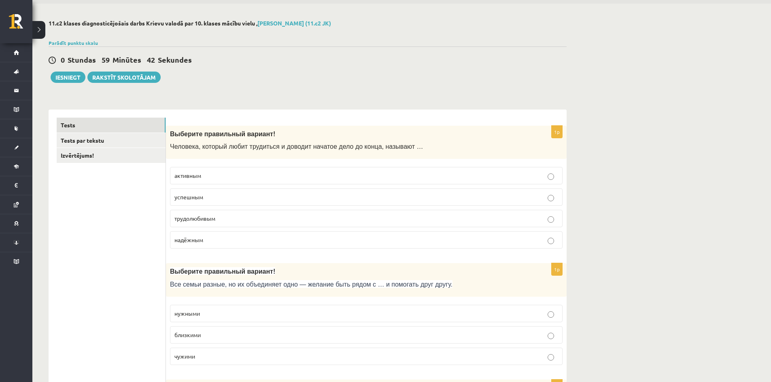
click at [233, 219] on p "трудолюбивым" at bounding box center [366, 218] width 384 height 8
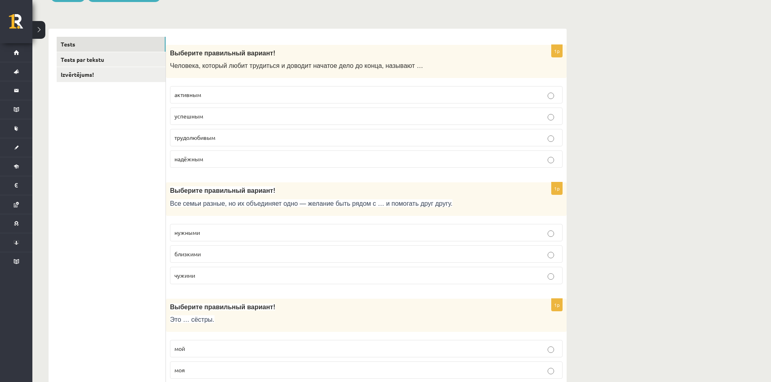
scroll to position [149, 0]
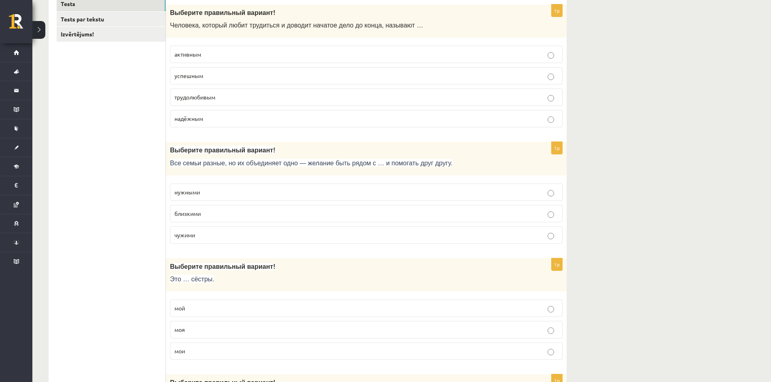
click at [237, 219] on label "близкими" at bounding box center [366, 213] width 393 height 17
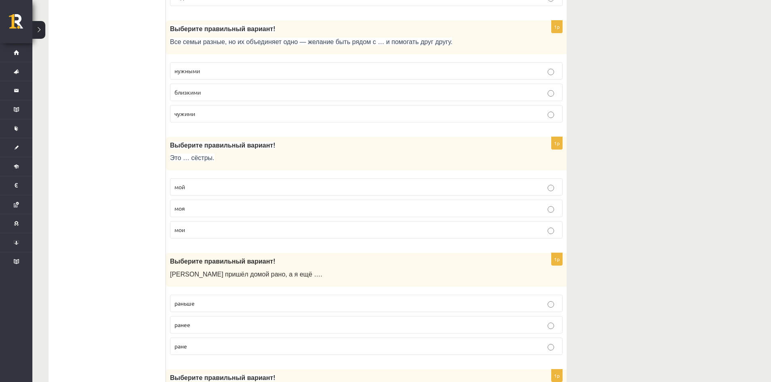
scroll to position [311, 0]
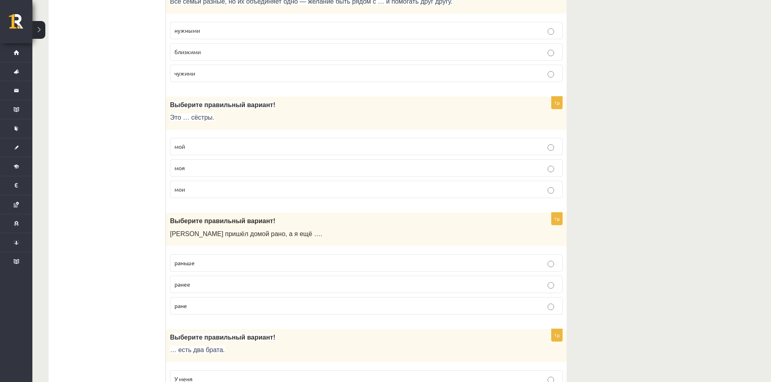
click at [219, 188] on p "мои" at bounding box center [366, 189] width 384 height 8
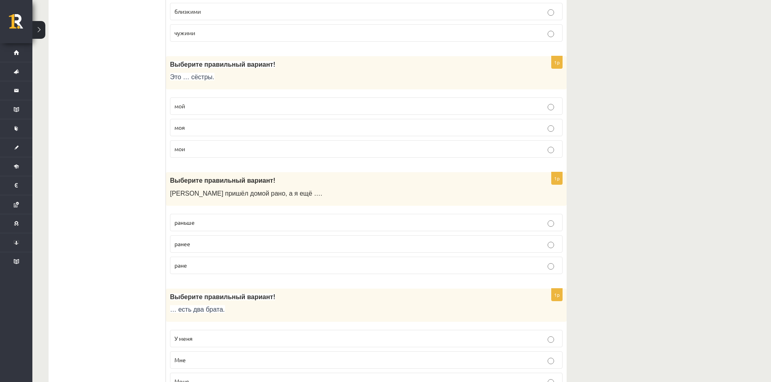
scroll to position [432, 0]
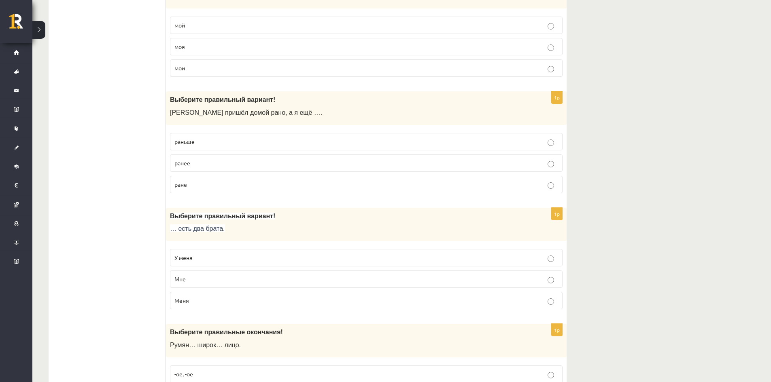
click at [207, 139] on p "раньше" at bounding box center [366, 142] width 384 height 8
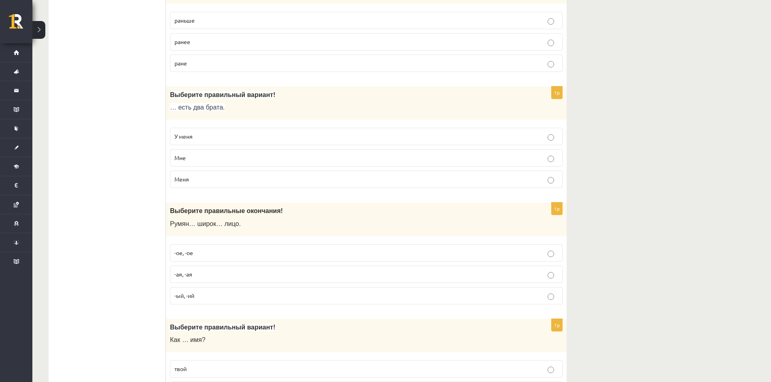
click at [202, 135] on p "У меня" at bounding box center [366, 136] width 384 height 8
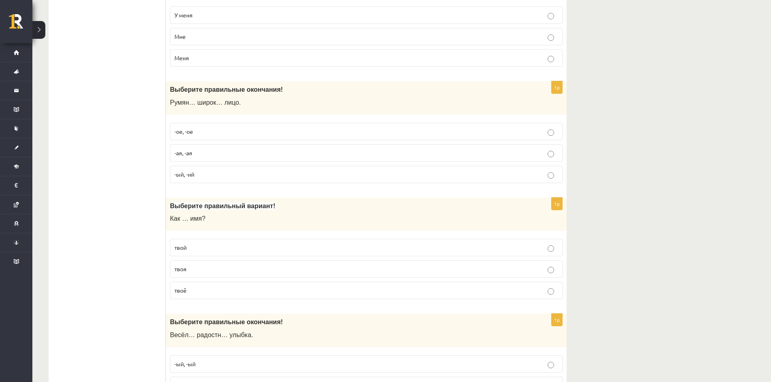
click at [231, 132] on p "-ое, -ое" at bounding box center [366, 131] width 384 height 8
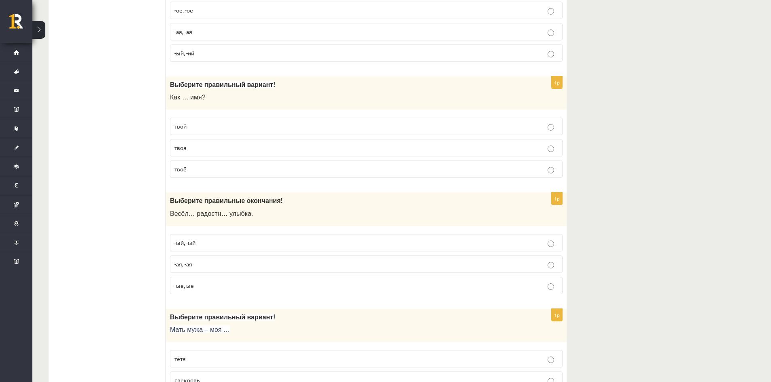
click at [240, 167] on p "твоё" at bounding box center [366, 169] width 384 height 8
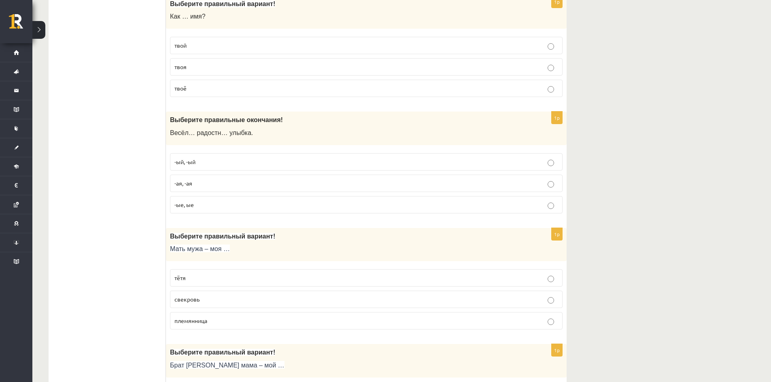
scroll to position [918, 0]
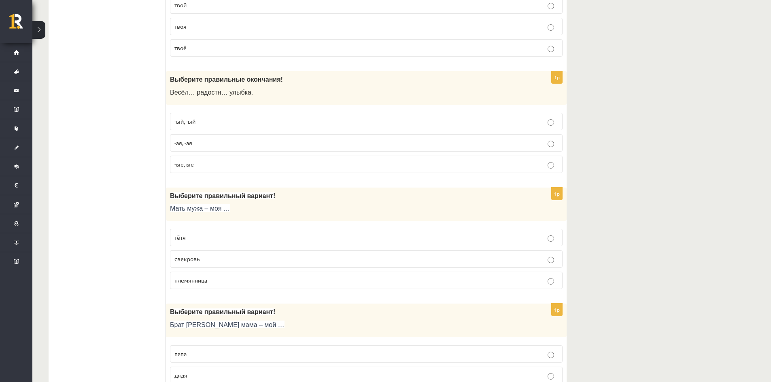
click at [247, 146] on p "-ая, -ая" at bounding box center [366, 143] width 384 height 8
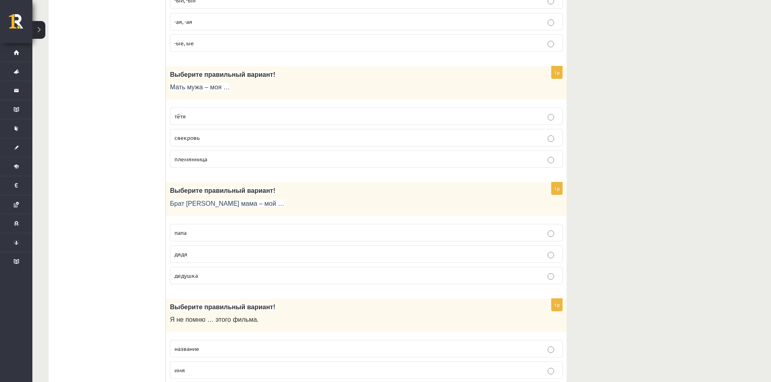
click at [225, 143] on label "свекровь" at bounding box center [366, 137] width 393 height 17
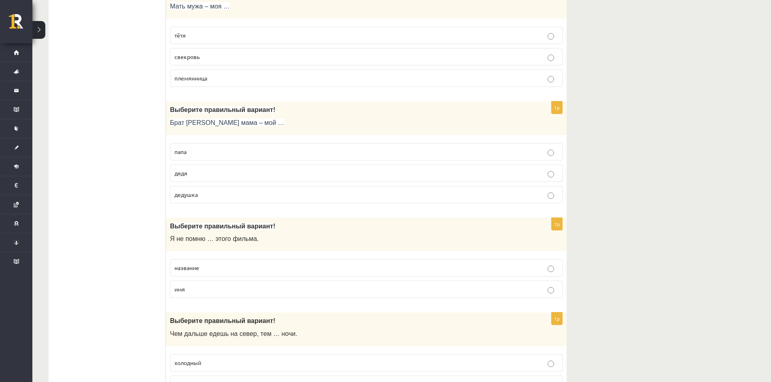
click at [211, 170] on p "дядя" at bounding box center [366, 173] width 384 height 8
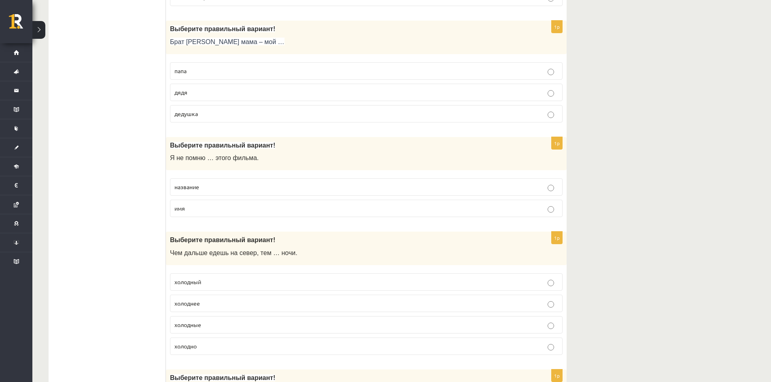
scroll to position [1242, 0]
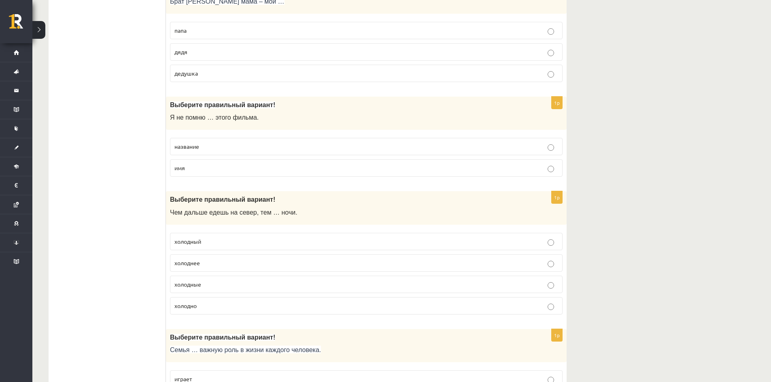
click at [226, 152] on label "название" at bounding box center [366, 146] width 393 height 17
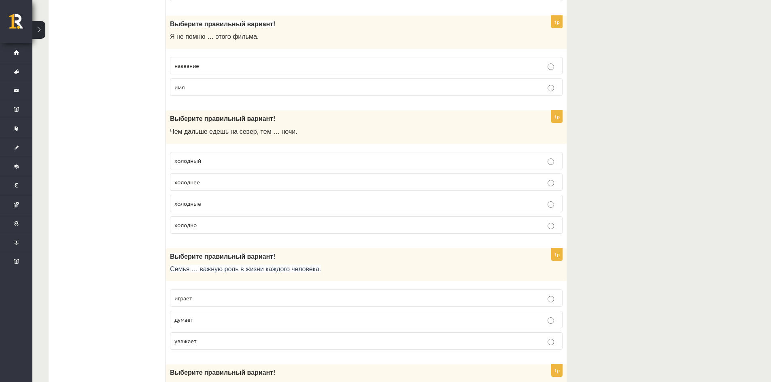
click at [217, 181] on p "холоднее" at bounding box center [366, 182] width 384 height 8
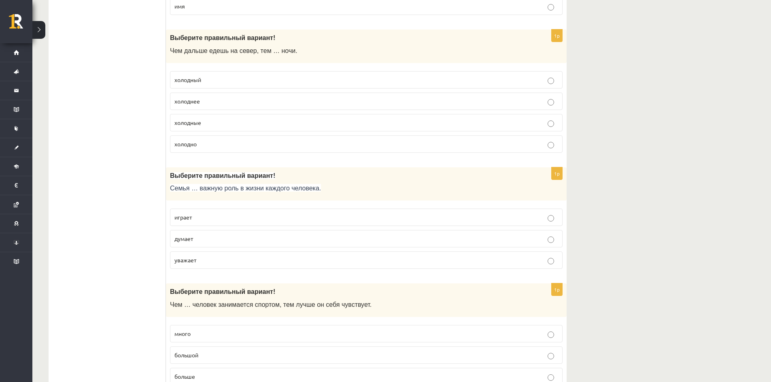
scroll to position [1444, 0]
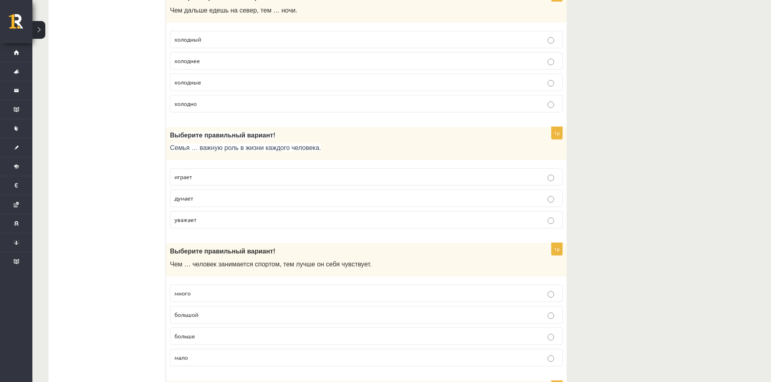
click at [234, 176] on p "играет" at bounding box center [366, 177] width 384 height 8
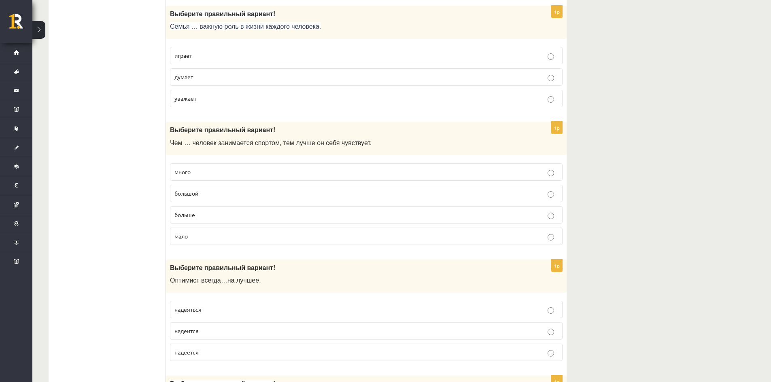
click at [218, 214] on p "больше" at bounding box center [366, 215] width 384 height 8
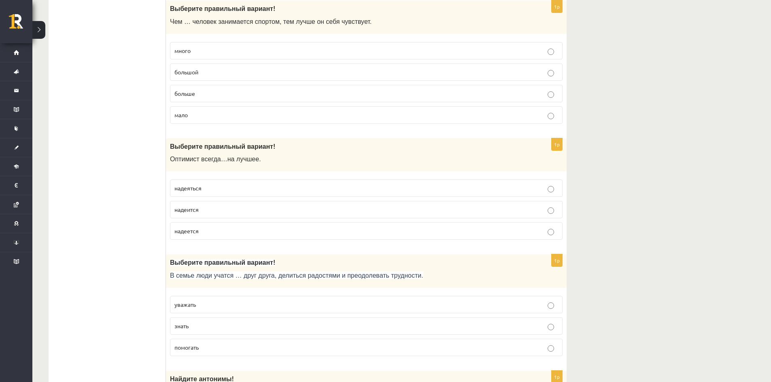
scroll to position [1727, 0]
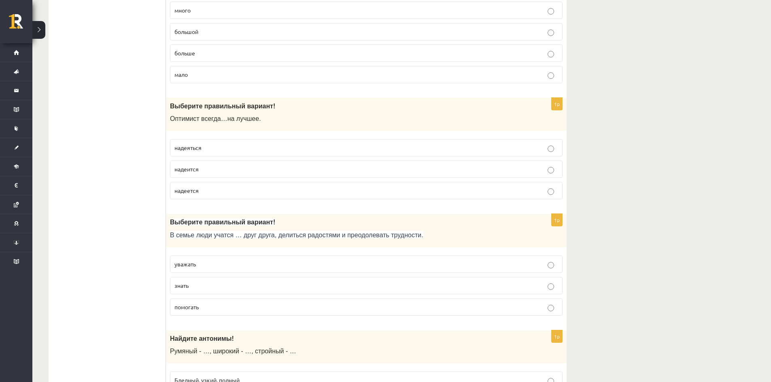
click at [207, 153] on label "надеяться" at bounding box center [366, 147] width 393 height 17
click at [214, 174] on p "надеится" at bounding box center [366, 169] width 384 height 8
click at [204, 265] on p "уважать" at bounding box center [366, 264] width 384 height 8
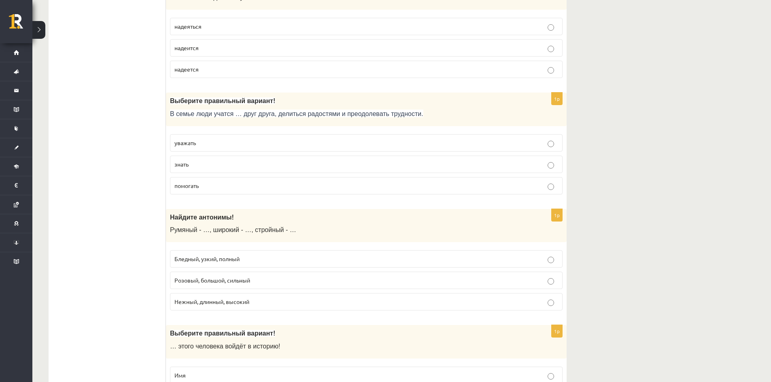
scroll to position [1930, 0]
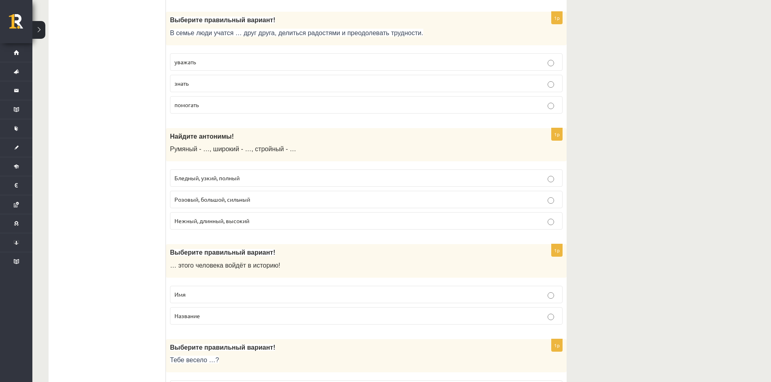
click at [223, 182] on p "Бледный, узкий, полный" at bounding box center [366, 178] width 384 height 8
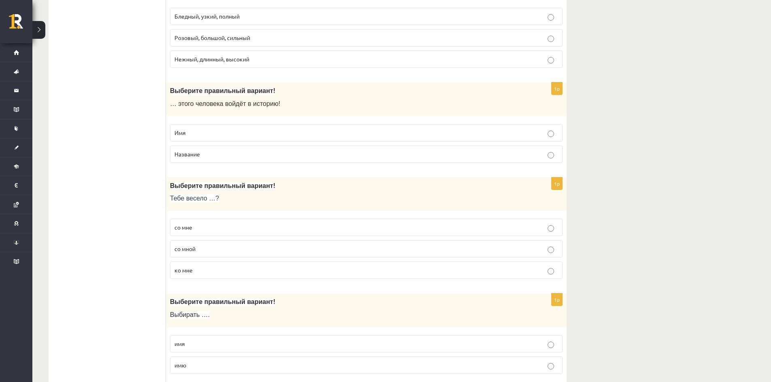
drag, startPoint x: 202, startPoint y: 122, endPoint x: 210, endPoint y: 138, distance: 18.1
click at [205, 125] on fieldset "Имя Название" at bounding box center [366, 142] width 393 height 45
click at [210, 138] on label "Имя" at bounding box center [366, 132] width 393 height 17
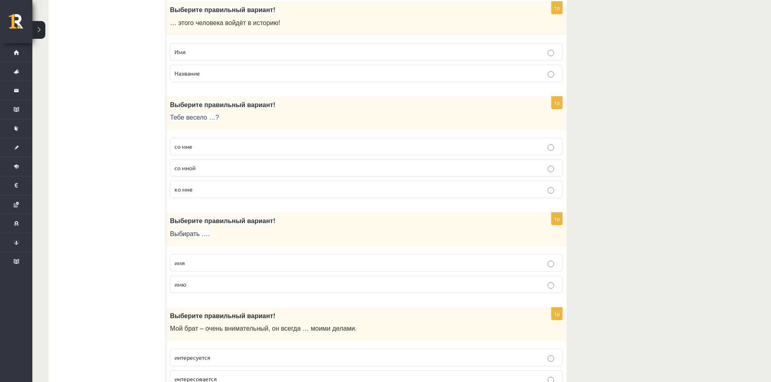
click at [234, 171] on p "со мной" at bounding box center [366, 168] width 384 height 8
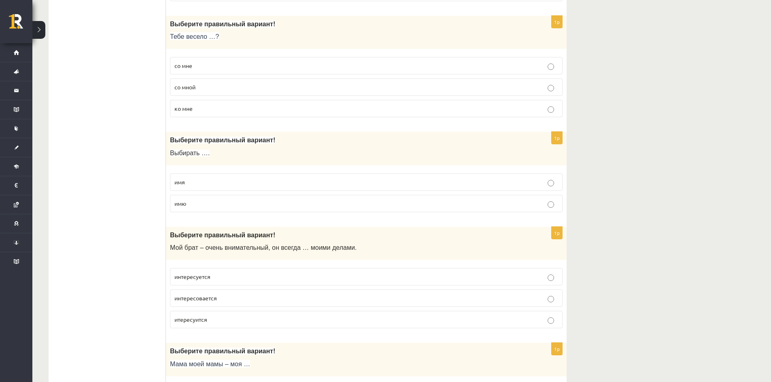
click at [218, 191] on fieldset "имя имю" at bounding box center [366, 192] width 393 height 45
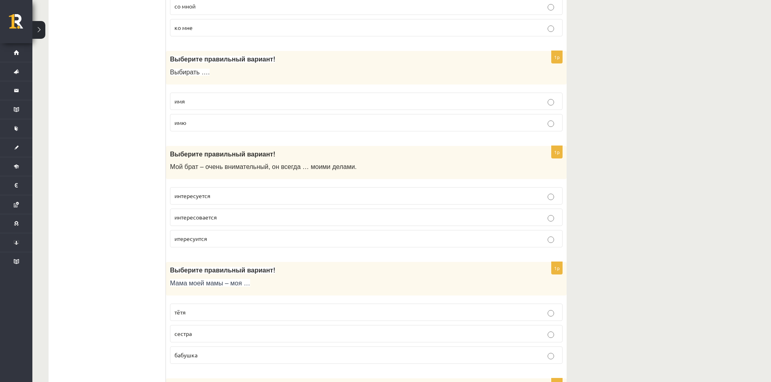
click at [215, 197] on p "интересуется" at bounding box center [366, 196] width 384 height 8
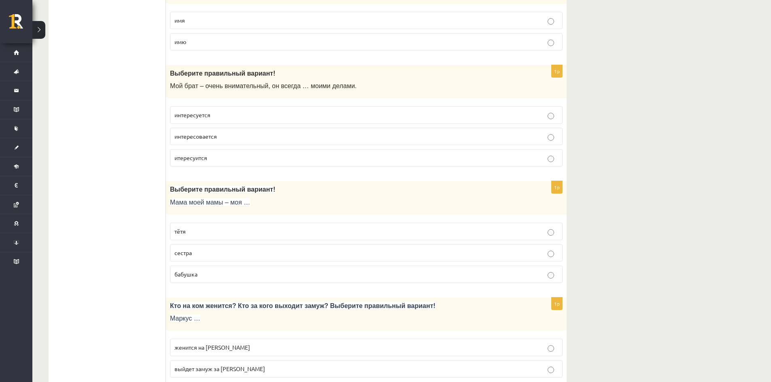
scroll to position [2456, 0]
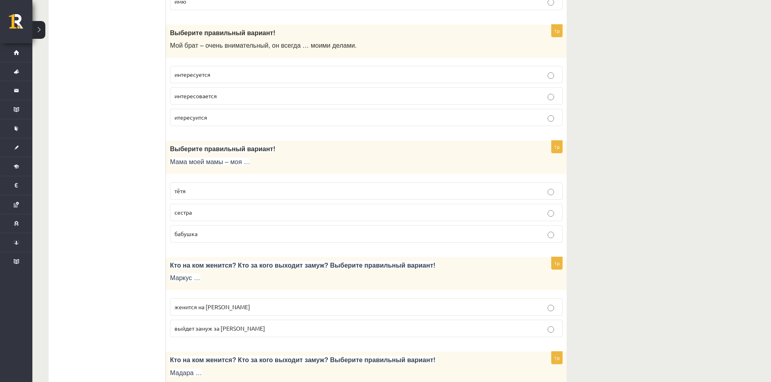
click at [214, 237] on p "бабушка" at bounding box center [366, 234] width 384 height 8
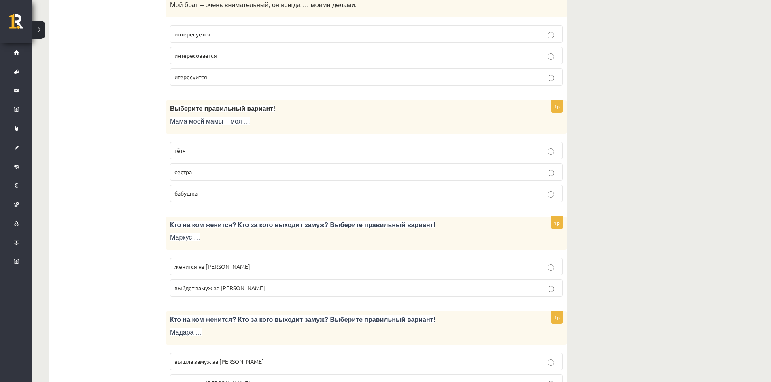
scroll to position [2537, 0]
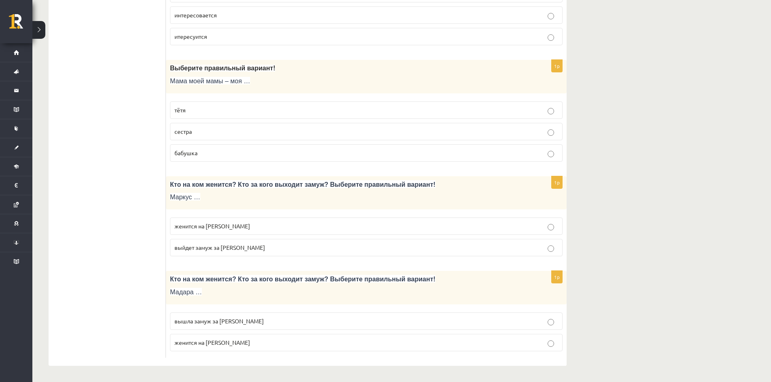
click at [225, 228] on p "женится на Агнии" at bounding box center [366, 226] width 384 height 8
click at [237, 327] on label "вышла замуж за Марка" at bounding box center [366, 321] width 393 height 17
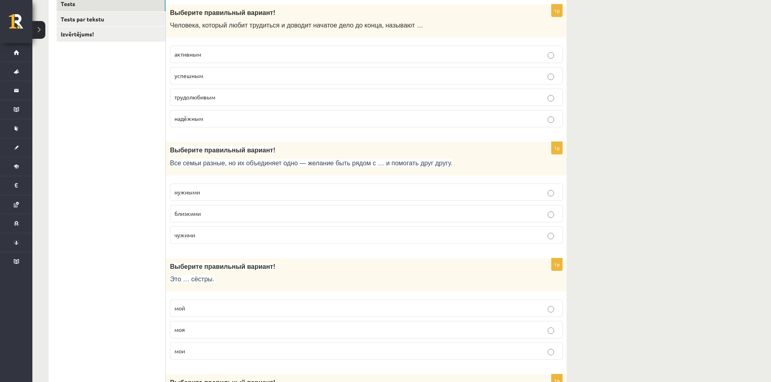
scroll to position [0, 0]
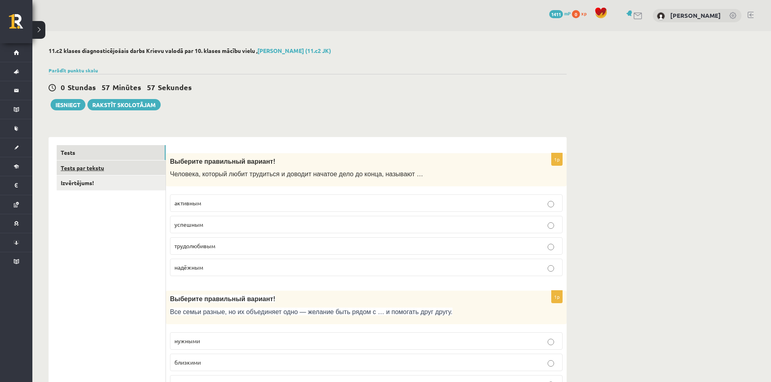
click at [102, 172] on link "Tests par tekstu" at bounding box center [111, 168] width 109 height 15
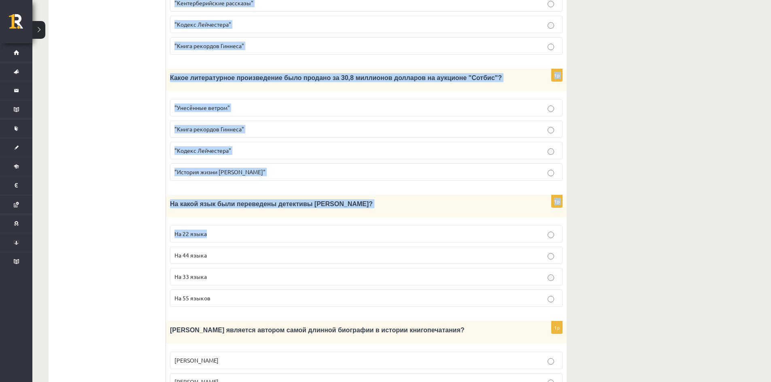
scroll to position [696, 0]
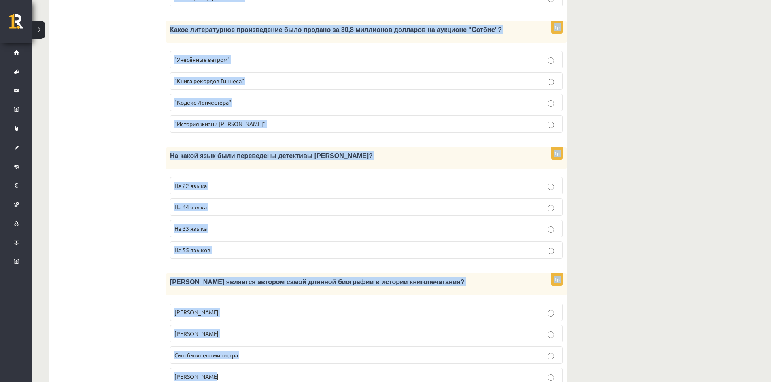
drag, startPoint x: 344, startPoint y: 176, endPoint x: 480, endPoint y: 363, distance: 230.9
copy form "Интересные факты о книгах Книгопечатание изобретено сравнительно недавно. Счита…"
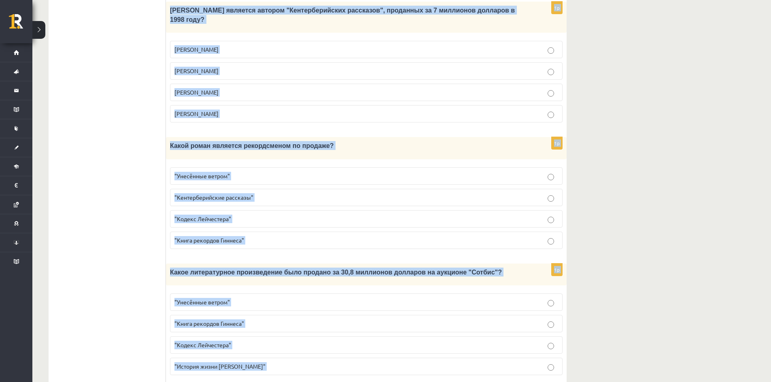
scroll to position [250, 0]
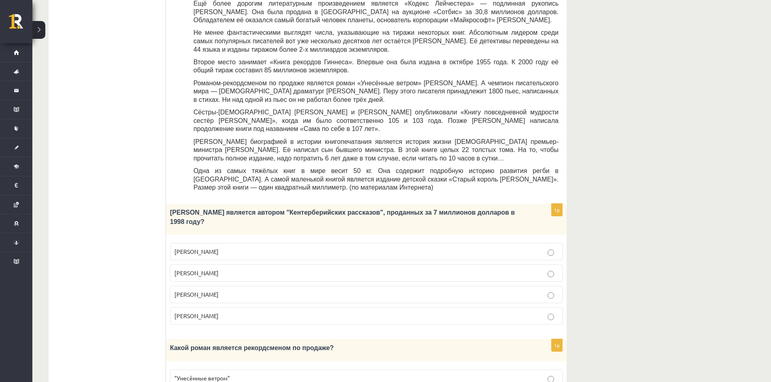
click at [123, 247] on ul "Tests Tests par tekstu Izvērtējums!" at bounding box center [111, 366] width 109 height 942
click at [234, 312] on p "Лопе де Вега" at bounding box center [366, 316] width 384 height 8
click at [234, 291] on p "Джефри Чосер" at bounding box center [366, 295] width 384 height 8
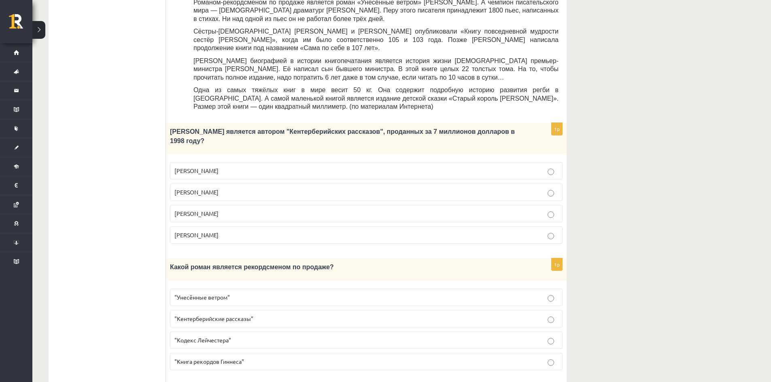
click at [230, 294] on span ""Унесённые ветром"" at bounding box center [201, 297] width 55 height 7
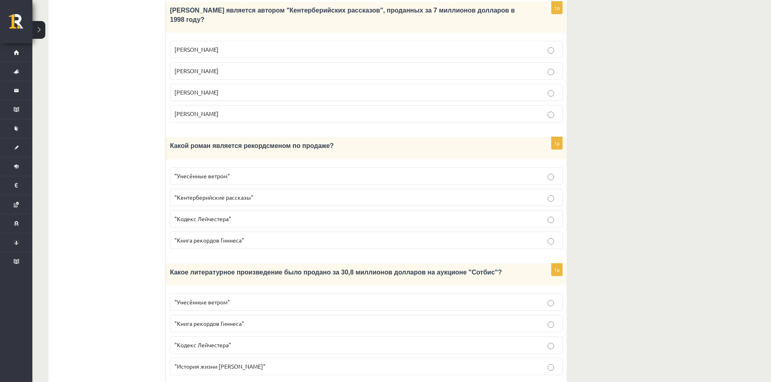
scroll to position [493, 0]
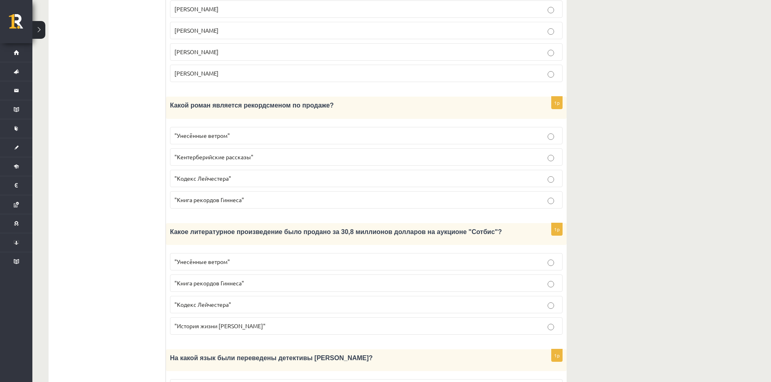
click at [235, 301] on p ""Кодекс Лейчестера"" at bounding box center [366, 305] width 384 height 8
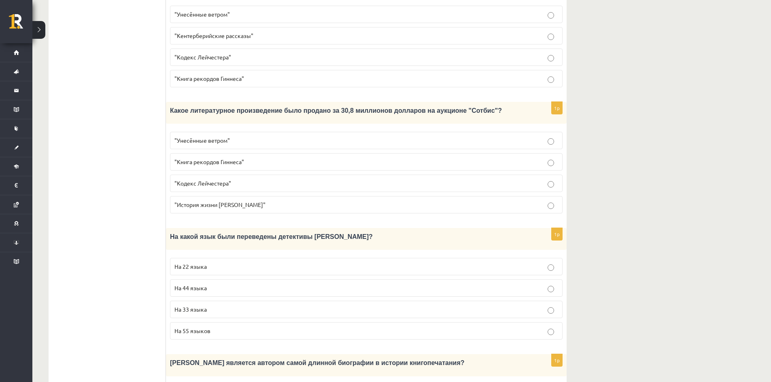
scroll to position [655, 0]
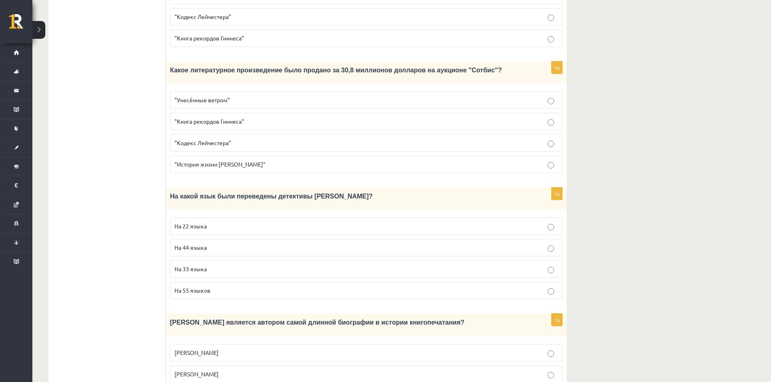
click at [203, 244] on span "На 44 языка" at bounding box center [190, 247] width 32 height 7
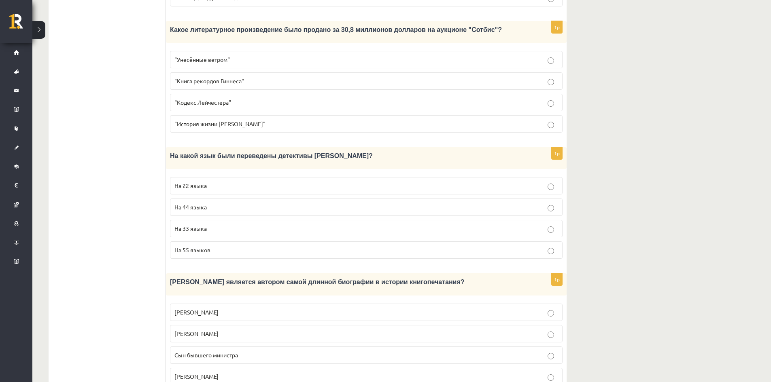
click at [252, 351] on p "Сын бывшего министра" at bounding box center [366, 355] width 384 height 8
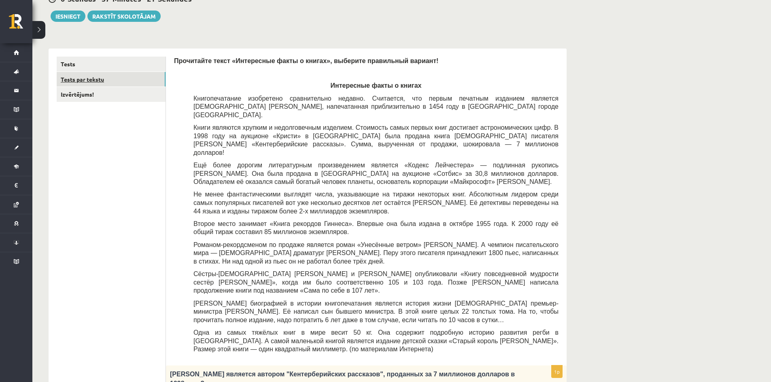
scroll to position [0, 0]
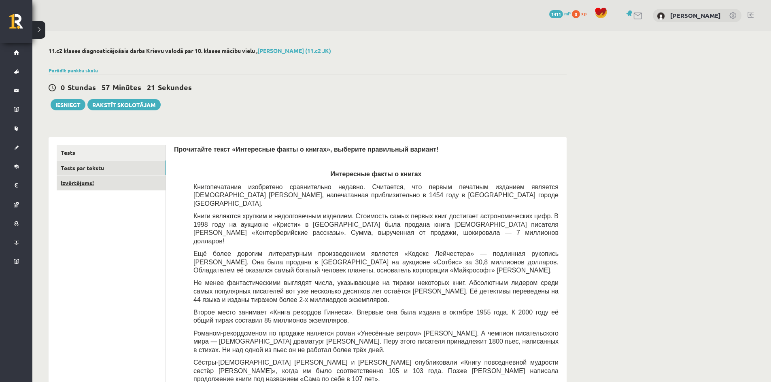
click at [100, 189] on link "Izvērtējums!" at bounding box center [111, 183] width 109 height 15
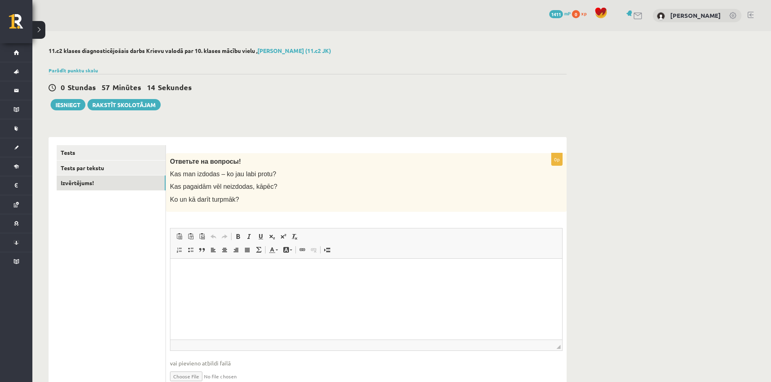
click at [231, 271] on p "Bagātinātā teksta redaktors, wiswyg-editor-user-answer-47433908644620" at bounding box center [366, 271] width 376 height 8
click at [73, 106] on button "Iesniegt" at bounding box center [68, 104] width 35 height 11
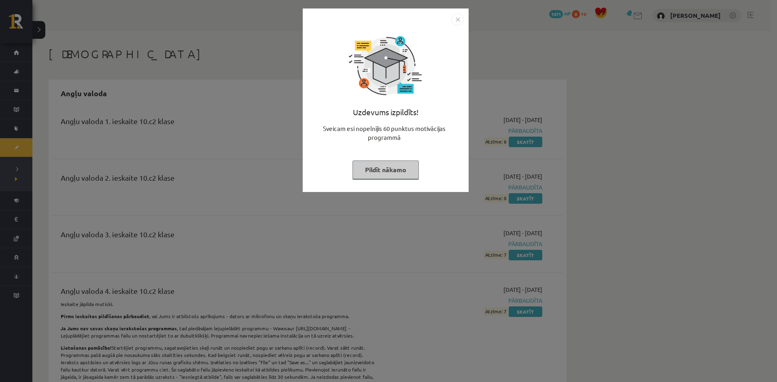
click at [454, 19] on img "Close" at bounding box center [458, 19] width 12 height 12
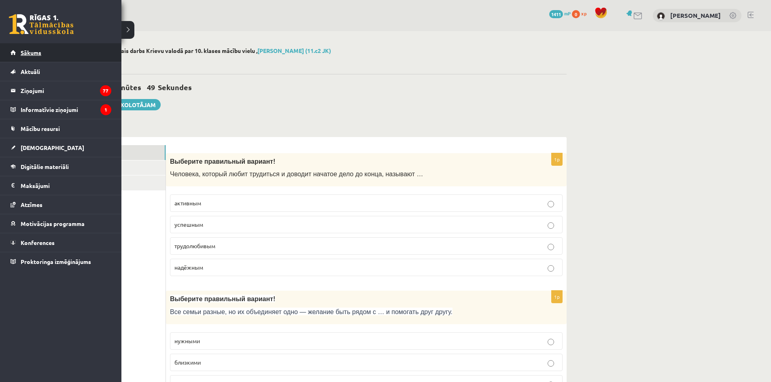
click at [28, 53] on span "Sākums" at bounding box center [31, 52] width 21 height 7
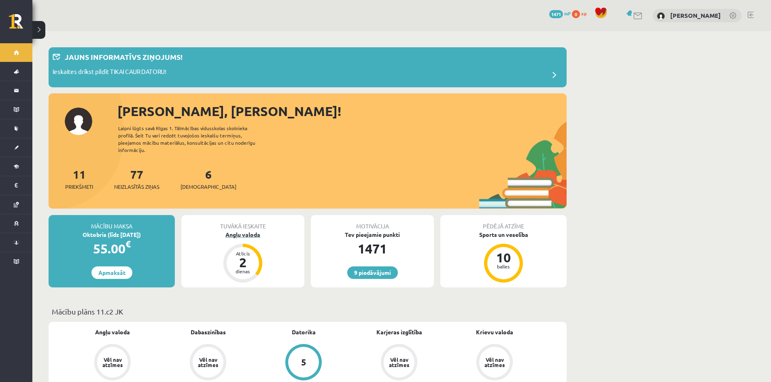
click at [239, 237] on div "Angļu valoda" at bounding box center [242, 235] width 123 height 8
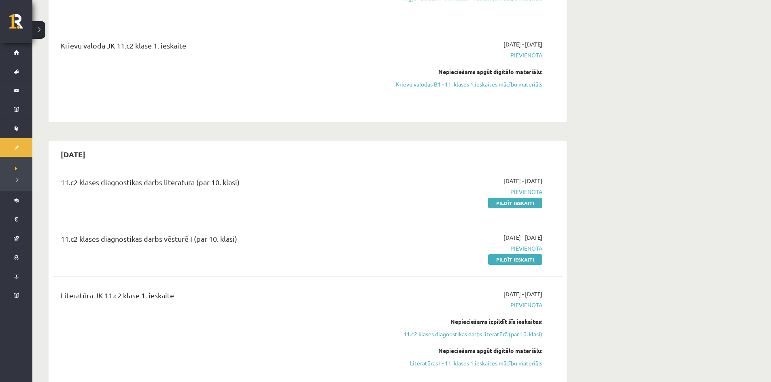
scroll to position [40, 0]
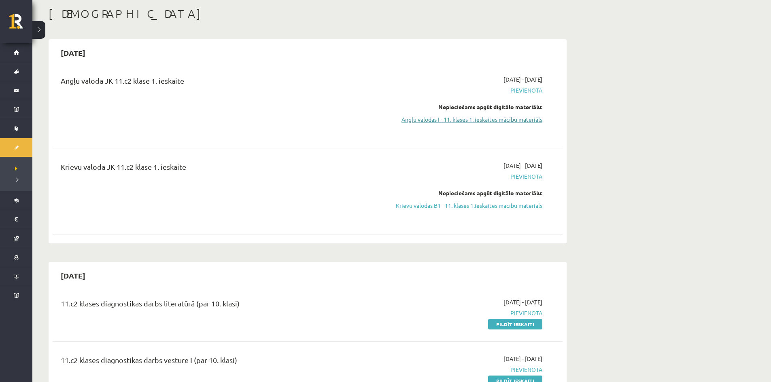
click at [506, 119] on link "Angļu valodas I - 11. klases 1. ieskaites mācību materiāls" at bounding box center [466, 119] width 153 height 8
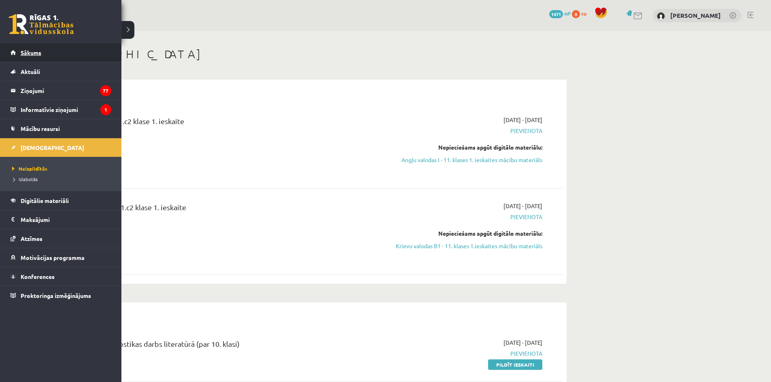
click at [19, 50] on link "Sākums" at bounding box center [61, 52] width 101 height 19
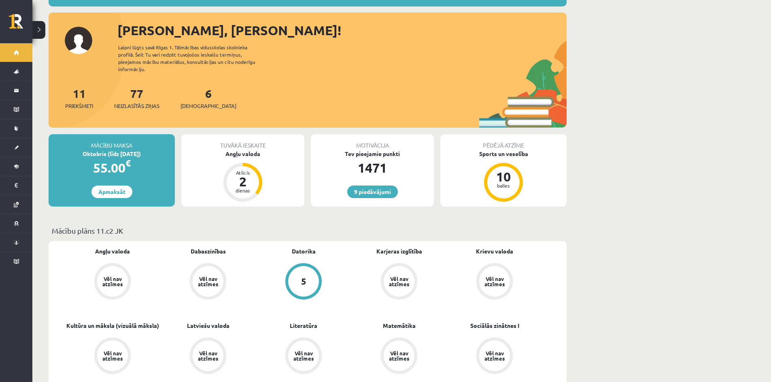
scroll to position [162, 0]
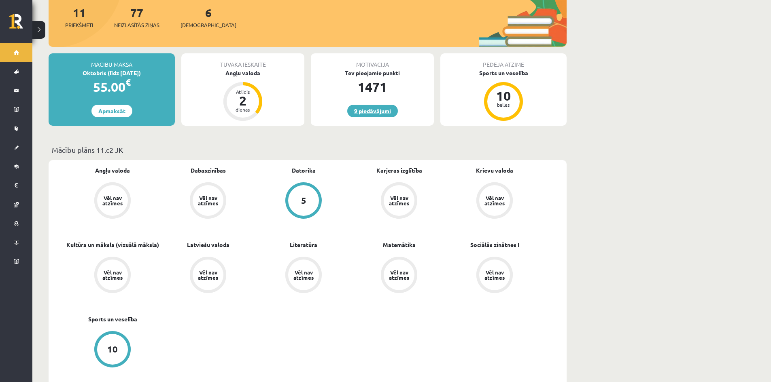
click at [380, 110] on link "9 piedāvājumi" at bounding box center [372, 111] width 51 height 13
